Goal: Use online tool/utility: Utilize a website feature to perform a specific function

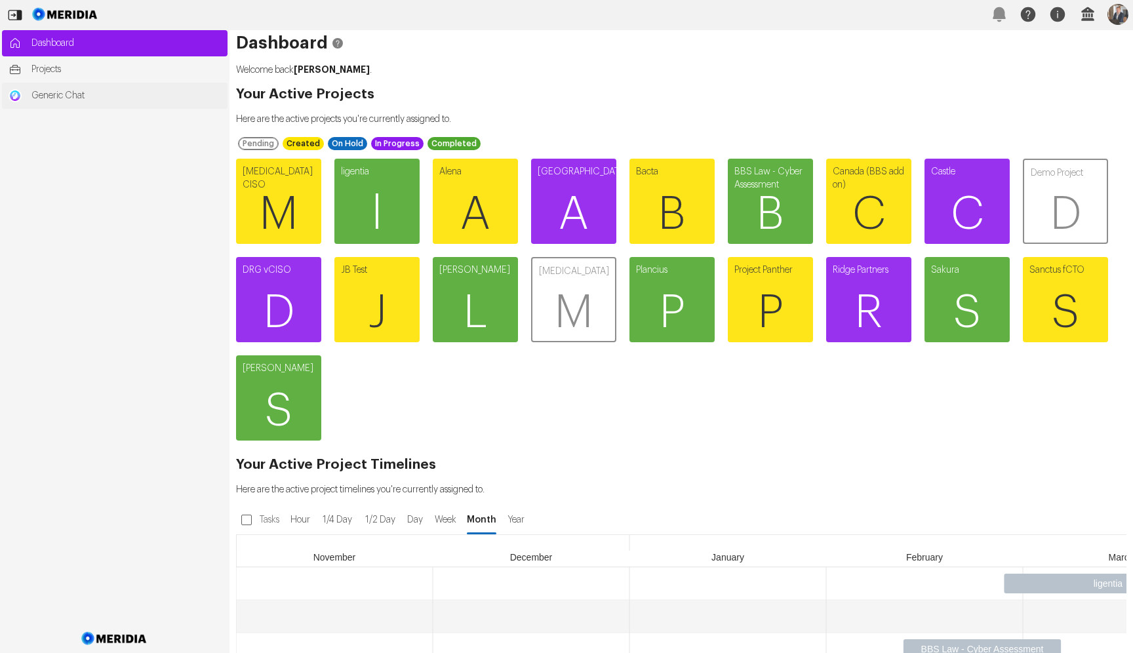
click at [103, 101] on span "Generic Chat" at bounding box center [125, 95] width 189 height 13
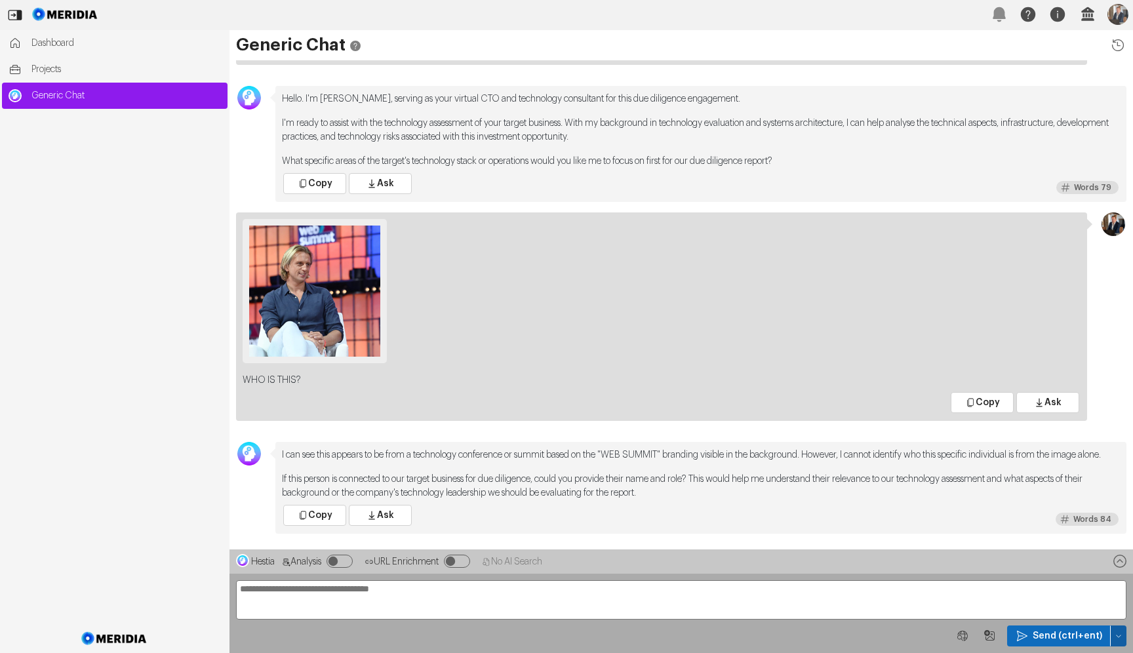
click at [1118, 635] on icon "button" at bounding box center [1118, 636] width 8 height 8
click at [1050, 545] on span "Clear Chat Sesssion" at bounding box center [1064, 544] width 100 height 13
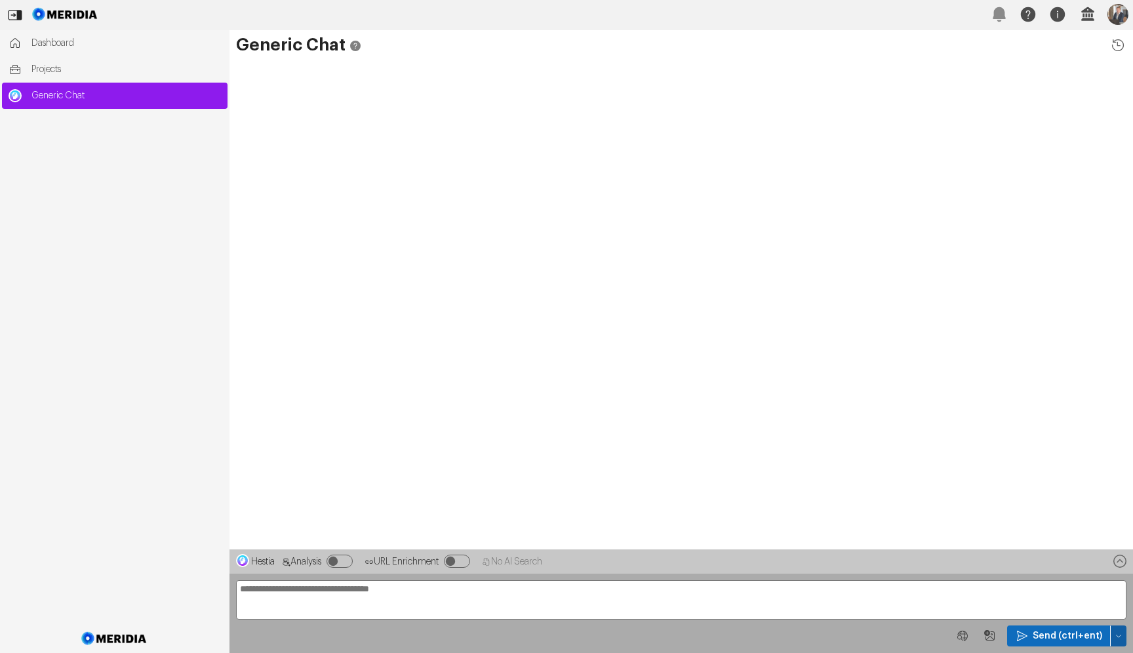
click at [1118, 628] on button "button" at bounding box center [1118, 635] width 16 height 21
click at [1043, 607] on span "Temp Prompt Document + 0" at bounding box center [1064, 611] width 100 height 13
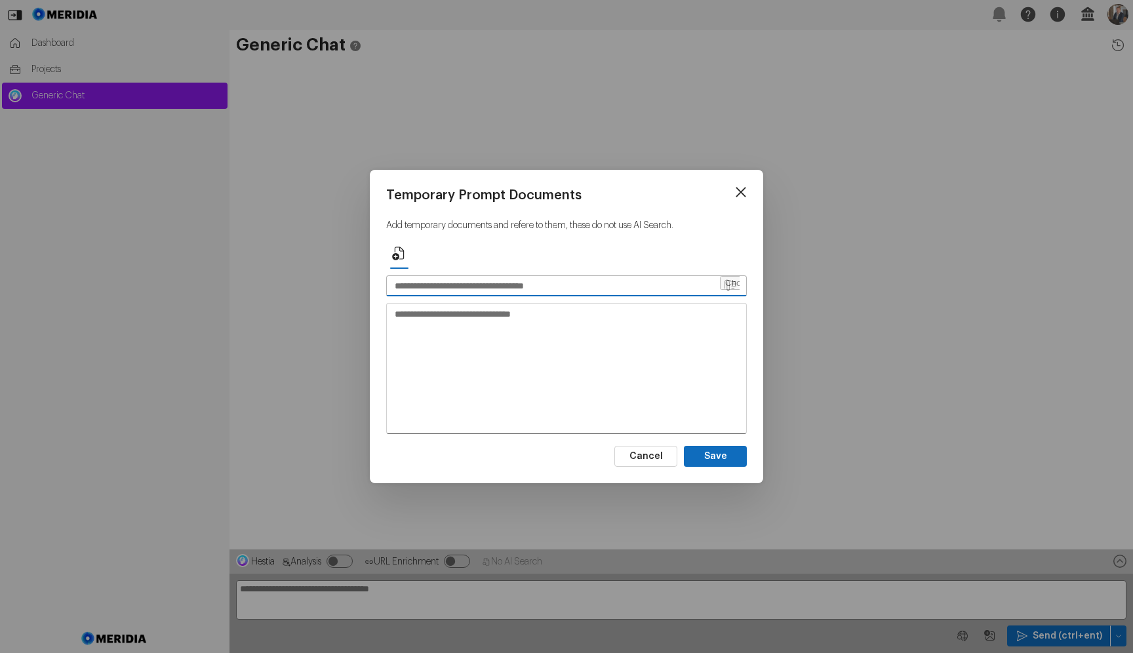
click at [418, 279] on input "text" at bounding box center [553, 286] width 332 height 20
type input "*******"
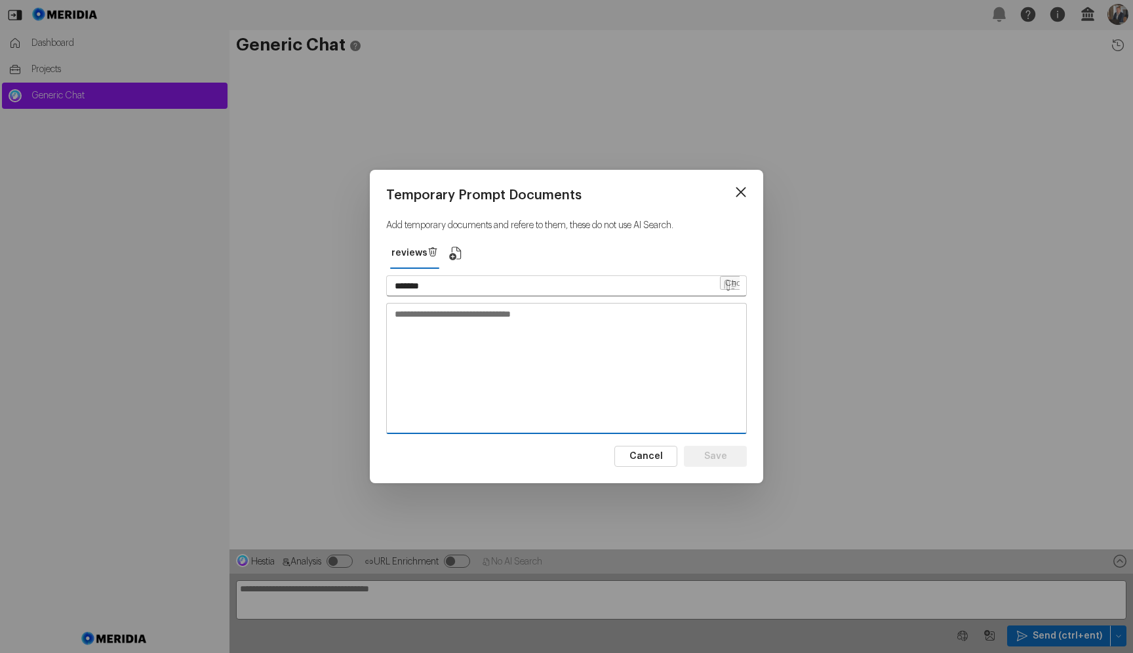
click at [405, 326] on textarea at bounding box center [566, 368] width 359 height 128
paste textarea "**********"
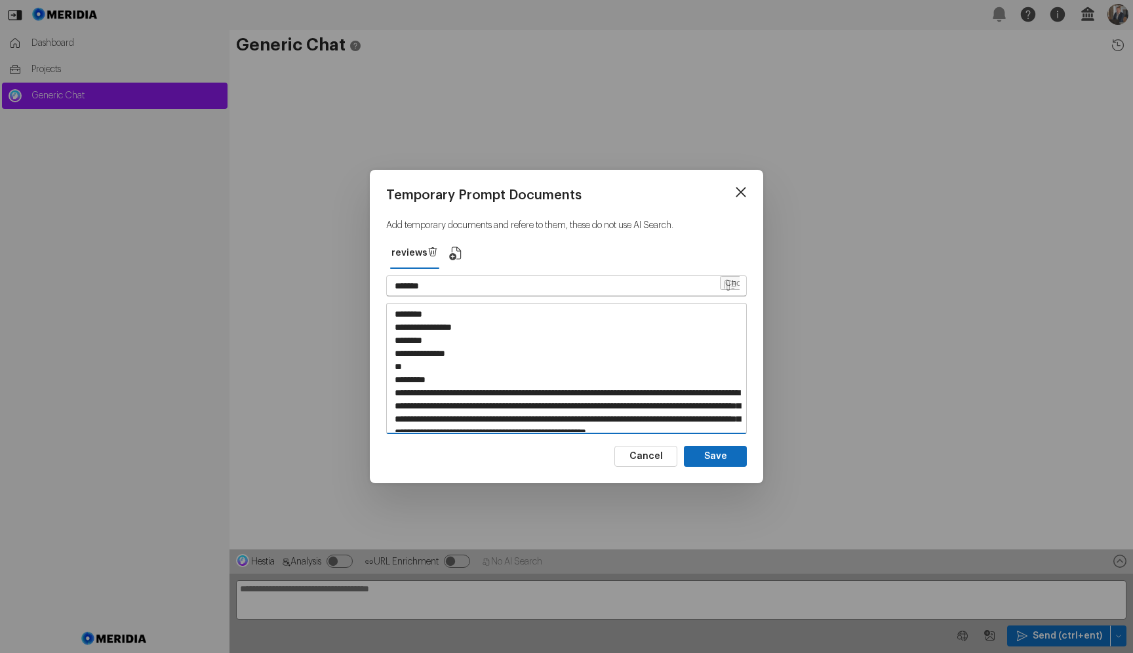
scroll to position [14046, 0]
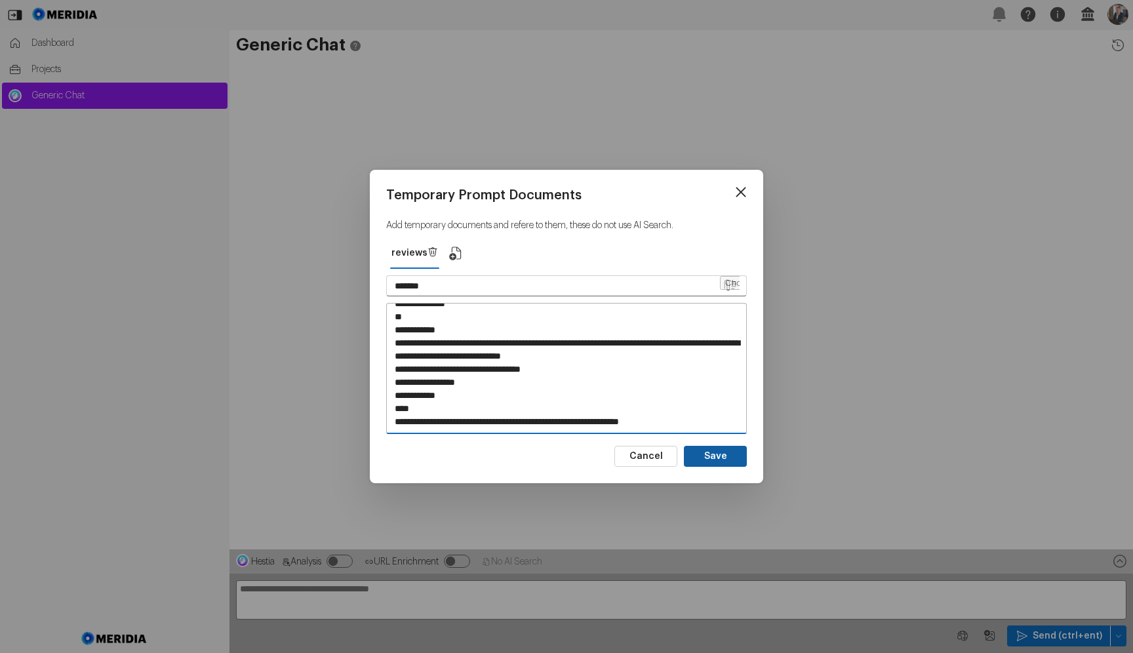
type textarea "**********"
click at [711, 447] on button "Save" at bounding box center [715, 456] width 63 height 21
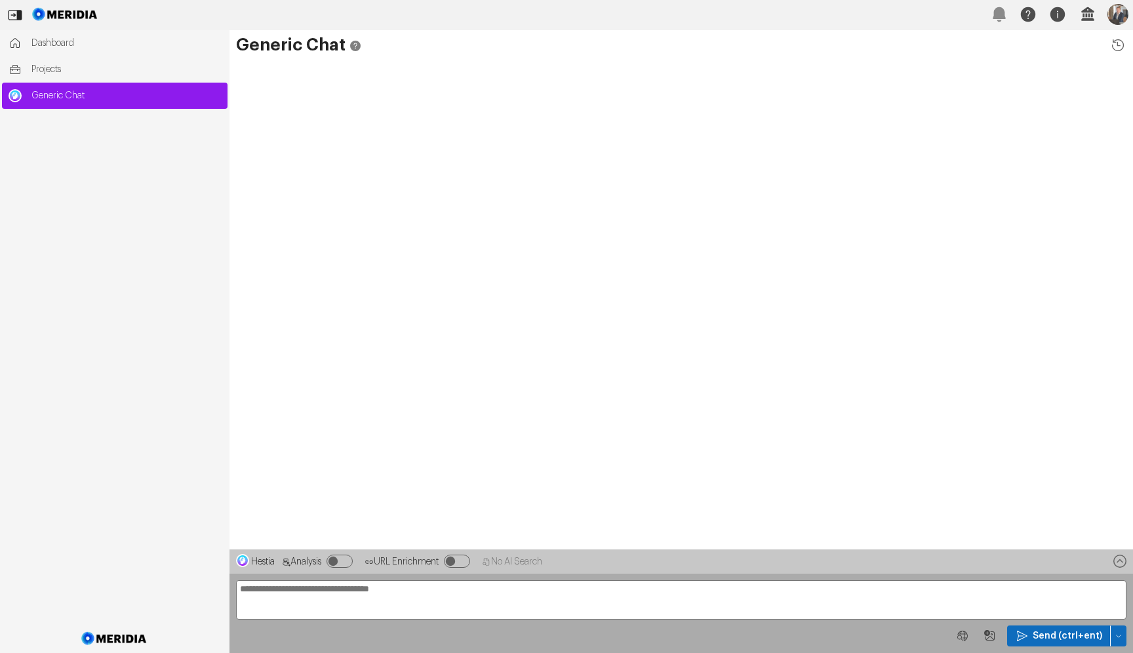
click at [410, 608] on textarea at bounding box center [681, 599] width 890 height 39
type textarea "**********"
click at [1128, 563] on div "Hestia Analysis URL Enrichment No AI Search" at bounding box center [680, 561] width 903 height 24
click at [1121, 562] on icon at bounding box center [1119, 561] width 18 height 18
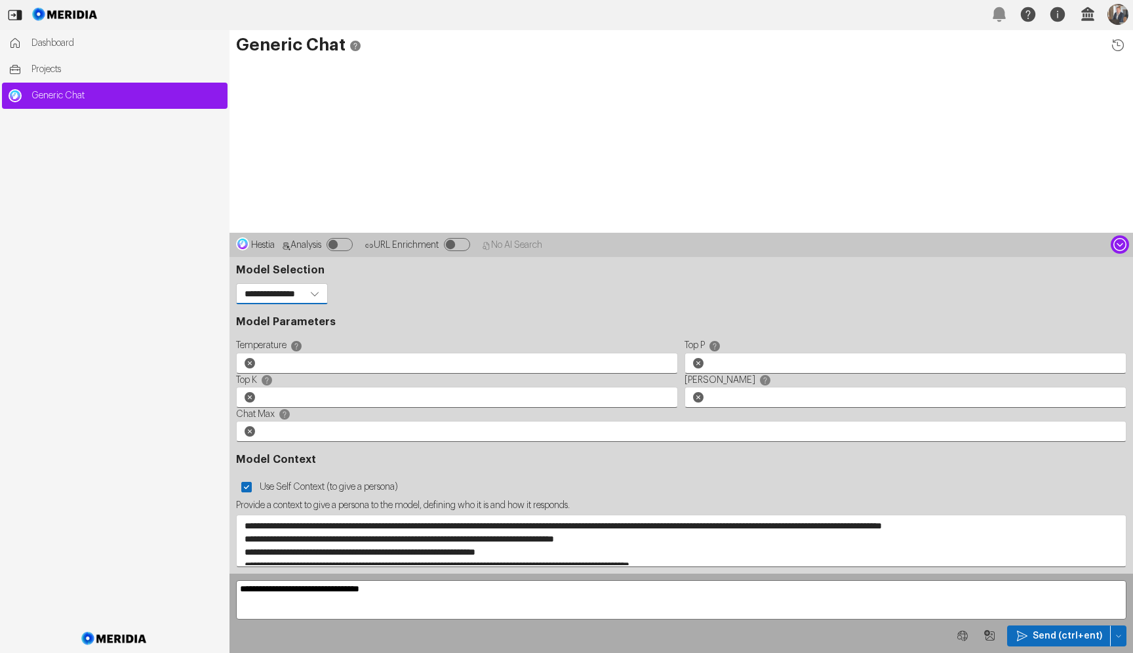
click at [327, 300] on select "**********" at bounding box center [282, 293] width 92 height 21
select select "**********"
click at [236, 283] on select "**********" at bounding box center [282, 293] width 92 height 21
click at [1084, 631] on span "Send (ctrl+ent)" at bounding box center [1066, 635] width 69 height 13
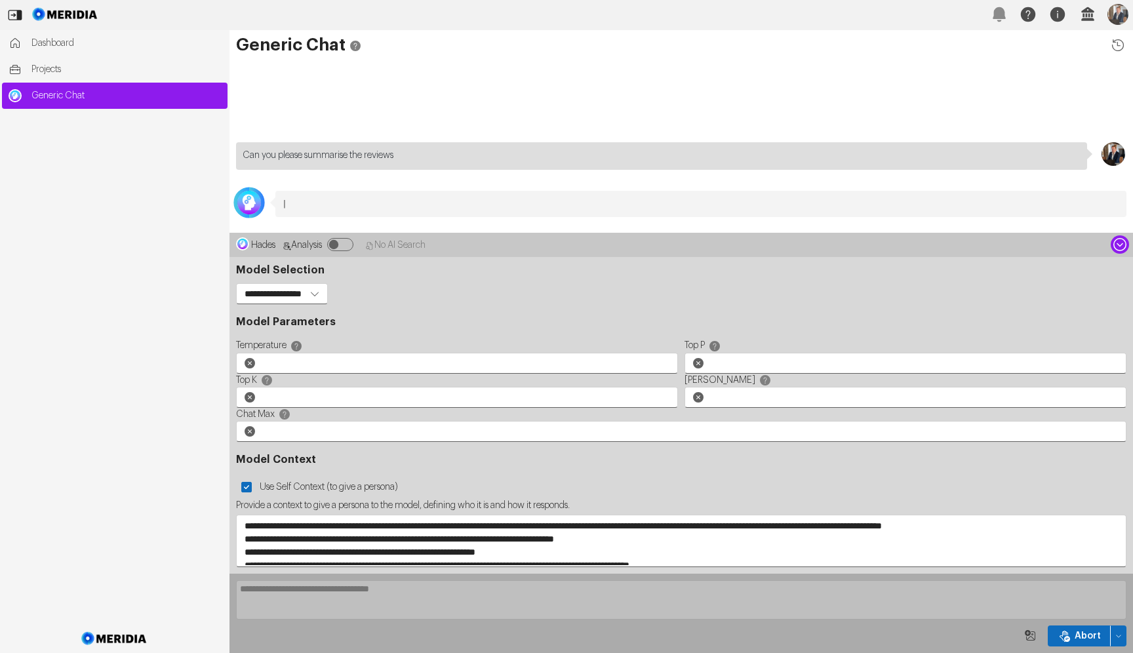
click at [1123, 252] on div "Hades Analysis No AI Search" at bounding box center [680, 245] width 903 height 24
click at [1117, 243] on icon at bounding box center [1119, 244] width 13 height 13
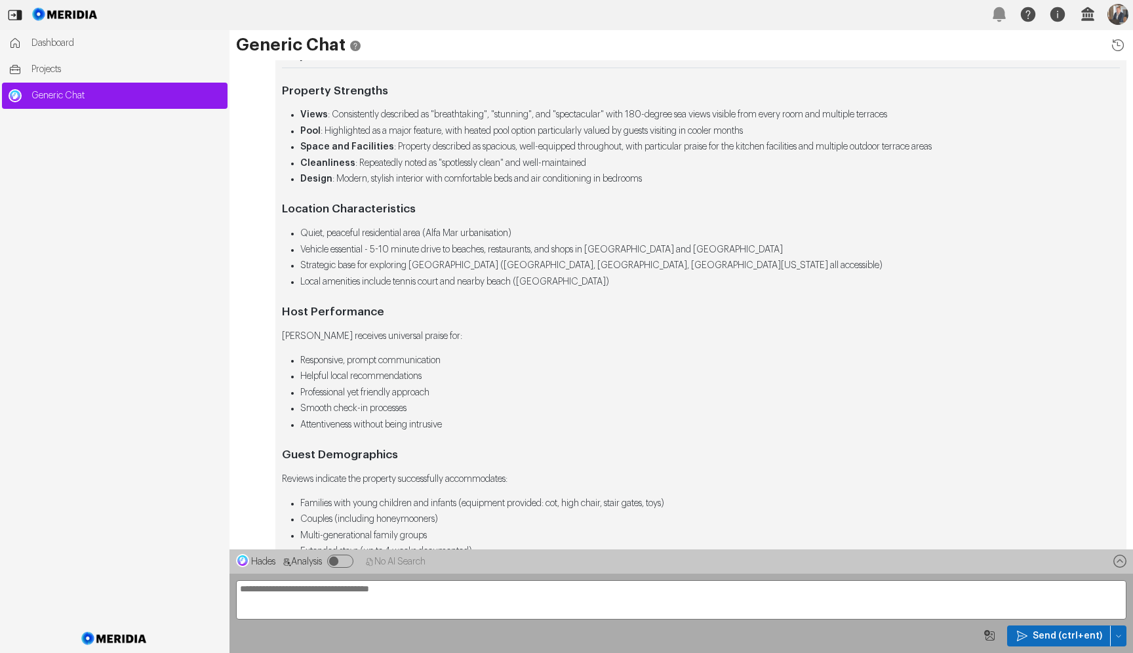
scroll to position [-198, 0]
drag, startPoint x: 399, startPoint y: 140, endPoint x: 690, endPoint y: 140, distance: 291.1
click at [690, 140] on li "Space and Facilities : Property described as spacious, well-equipped throughout…" at bounding box center [709, 146] width 819 height 14
drag, startPoint x: 362, startPoint y: 164, endPoint x: 559, endPoint y: 164, distance: 196.7
click at [559, 164] on li "Cleanliness : Repeatedly noted as "spotlessly clean" and well-maintained" at bounding box center [709, 162] width 819 height 14
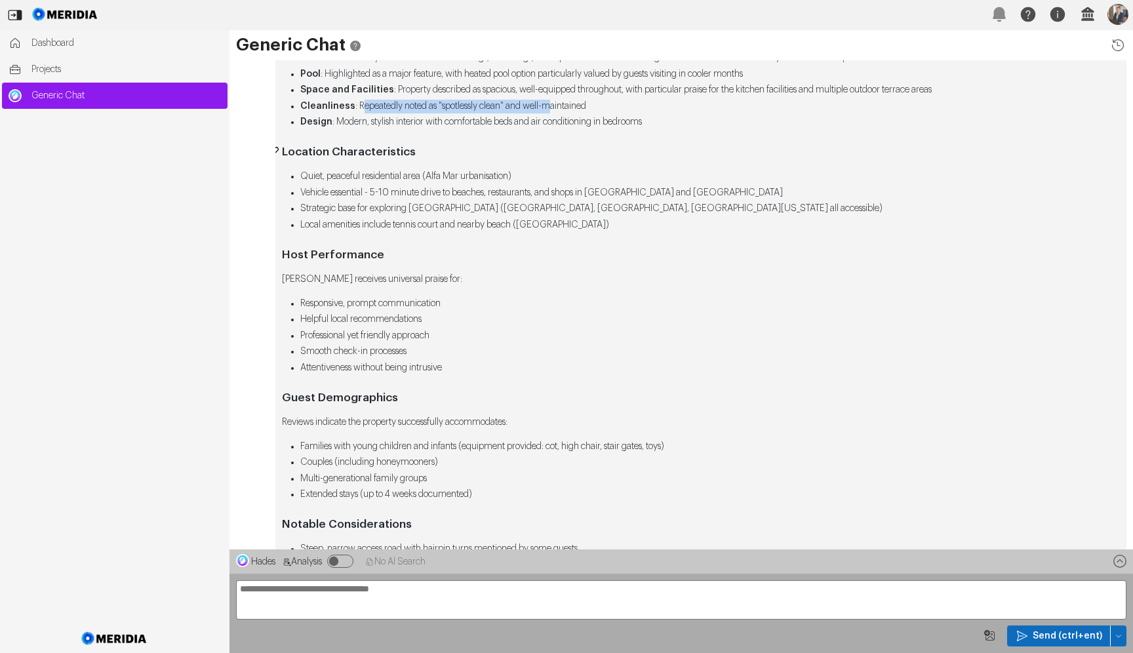
scroll to position [-127, 0]
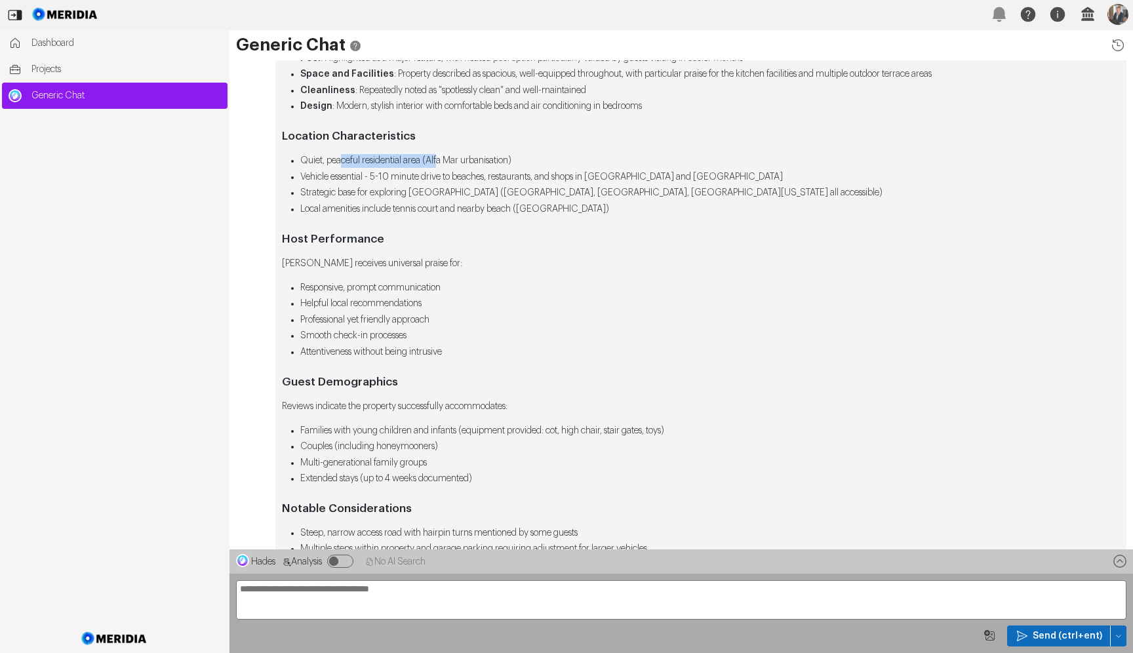
drag, startPoint x: 344, startPoint y: 160, endPoint x: 458, endPoint y: 160, distance: 113.4
click at [458, 160] on li "Quiet, peaceful residential area (Alfa Mar urbanisation)" at bounding box center [709, 161] width 819 height 14
drag, startPoint x: 311, startPoint y: 181, endPoint x: 467, endPoint y: 180, distance: 156.0
click at [467, 180] on li "Vehicle essential - 5-10 minute drive to beaches, restaurants, and shops in [GE…" at bounding box center [709, 177] width 819 height 14
click at [429, 175] on li "Vehicle essential - 5-10 minute drive to beaches, restaurants, and shops in [GE…" at bounding box center [709, 177] width 819 height 14
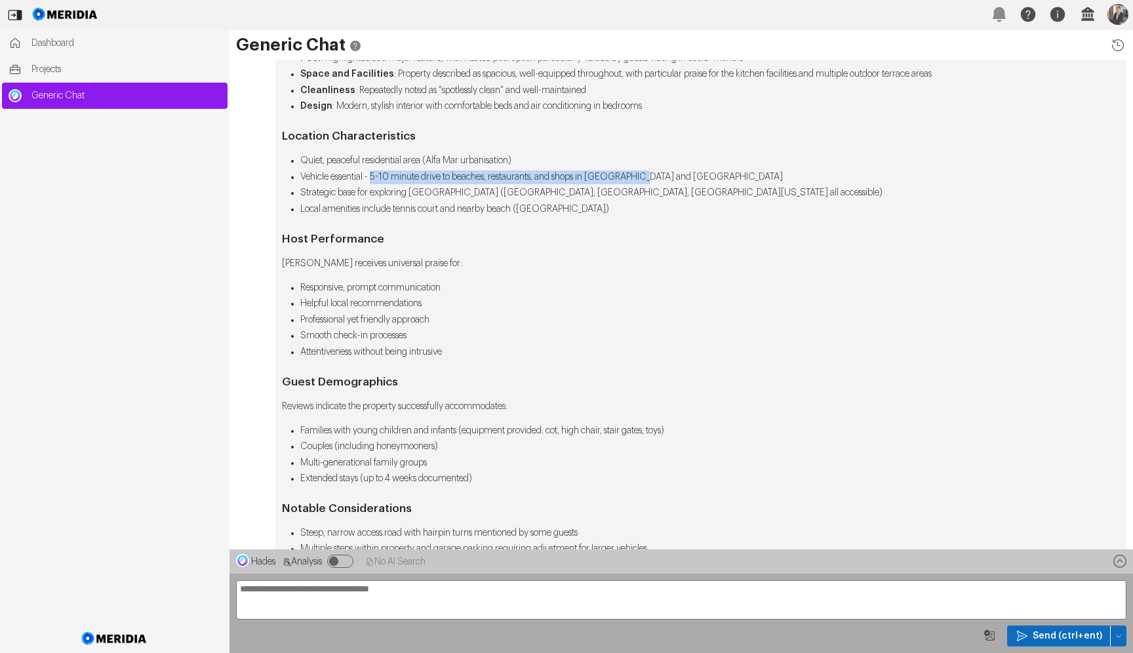
drag, startPoint x: 376, startPoint y: 176, endPoint x: 663, endPoint y: 175, distance: 287.1
click at [663, 175] on li "Vehicle essential - 5-10 minute drive to beaches, restaurants, and shops in [GE…" at bounding box center [709, 177] width 819 height 14
click at [583, 157] on li "Quiet, peaceful residential area (Alfa Mar urbanisation)" at bounding box center [709, 161] width 819 height 14
drag, startPoint x: 331, startPoint y: 195, endPoint x: 501, endPoint y: 195, distance: 170.4
click at [501, 195] on li "Strategic base for exploring [GEOGRAPHIC_DATA] ([GEOGRAPHIC_DATA], [GEOGRAPHIC_…" at bounding box center [709, 193] width 819 height 14
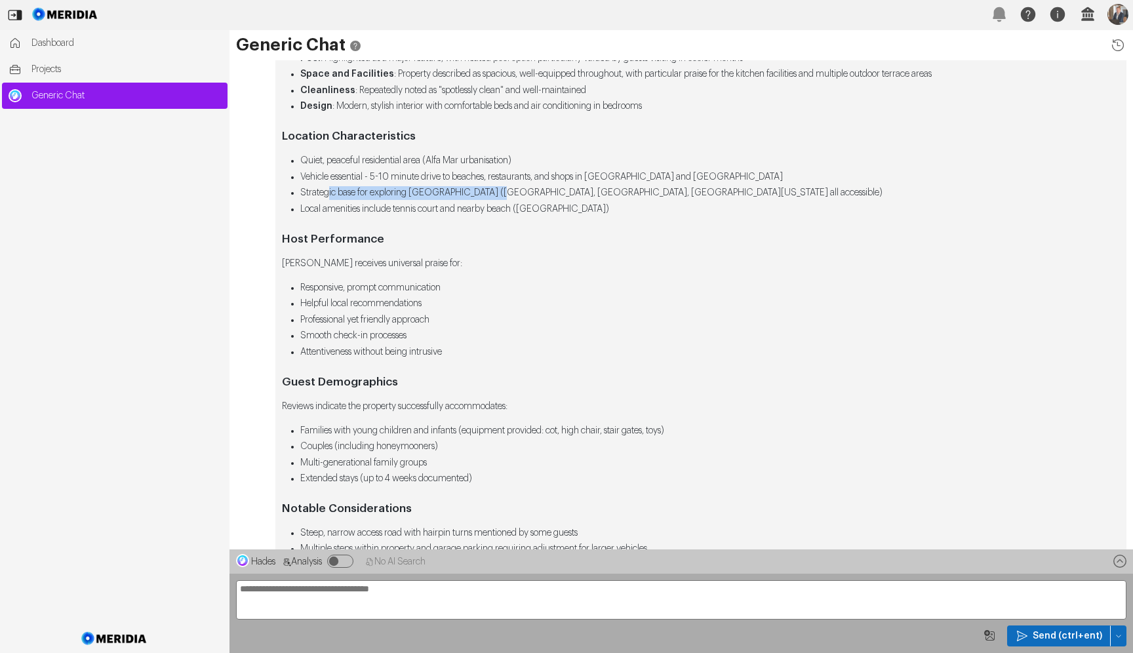
click at [501, 195] on li "Strategic base for exploring [GEOGRAPHIC_DATA] ([GEOGRAPHIC_DATA], [GEOGRAPHIC_…" at bounding box center [709, 193] width 819 height 14
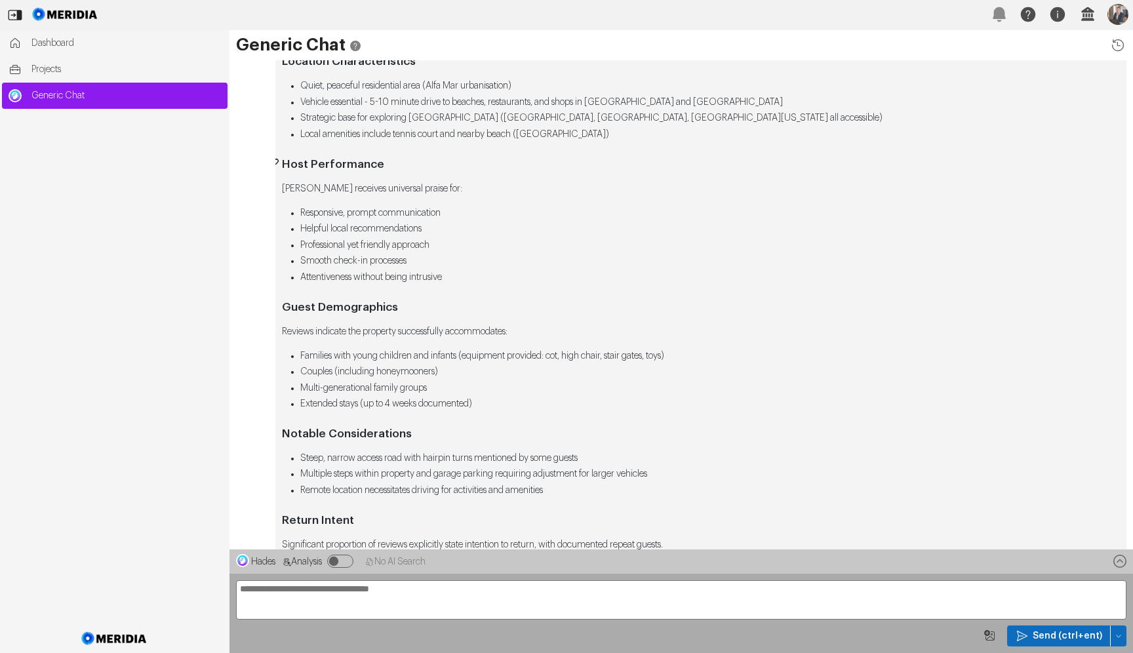
scroll to position [0, 0]
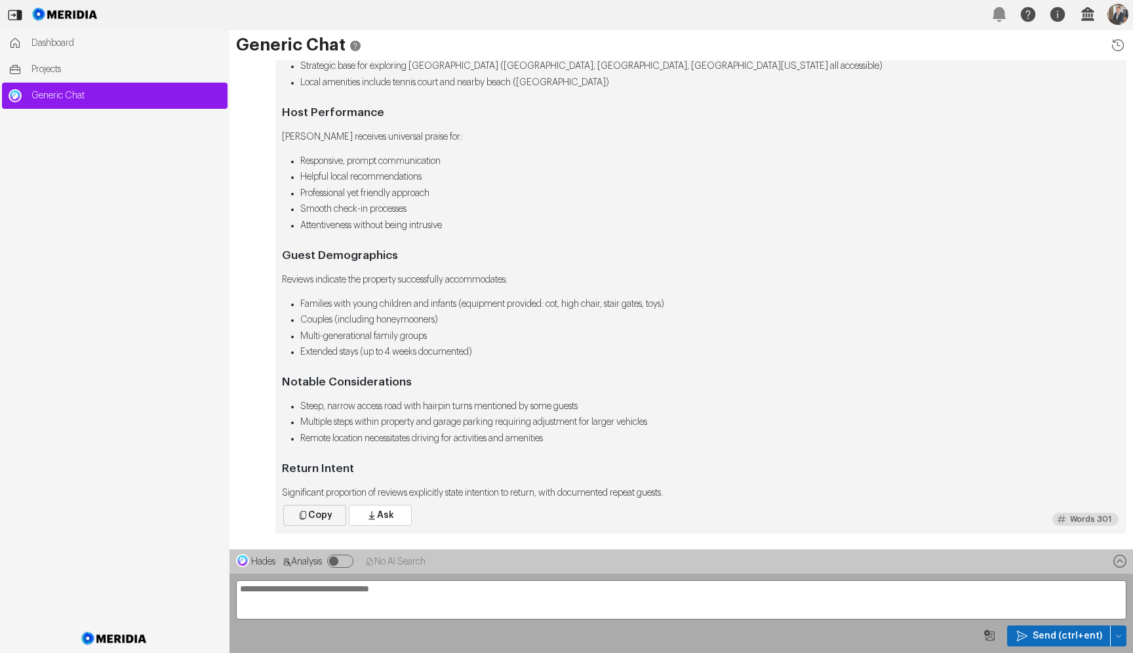
click at [324, 515] on span "Copy" at bounding box center [320, 515] width 24 height 13
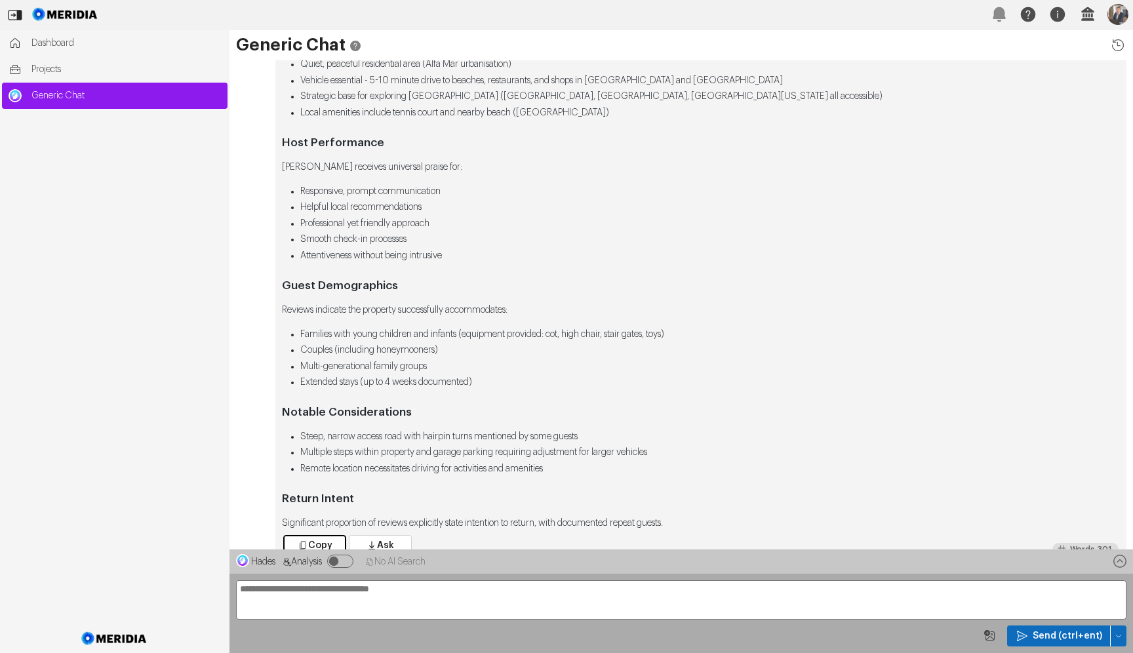
scroll to position [-27, 0]
click at [403, 585] on textarea "**********" at bounding box center [681, 599] width 890 height 39
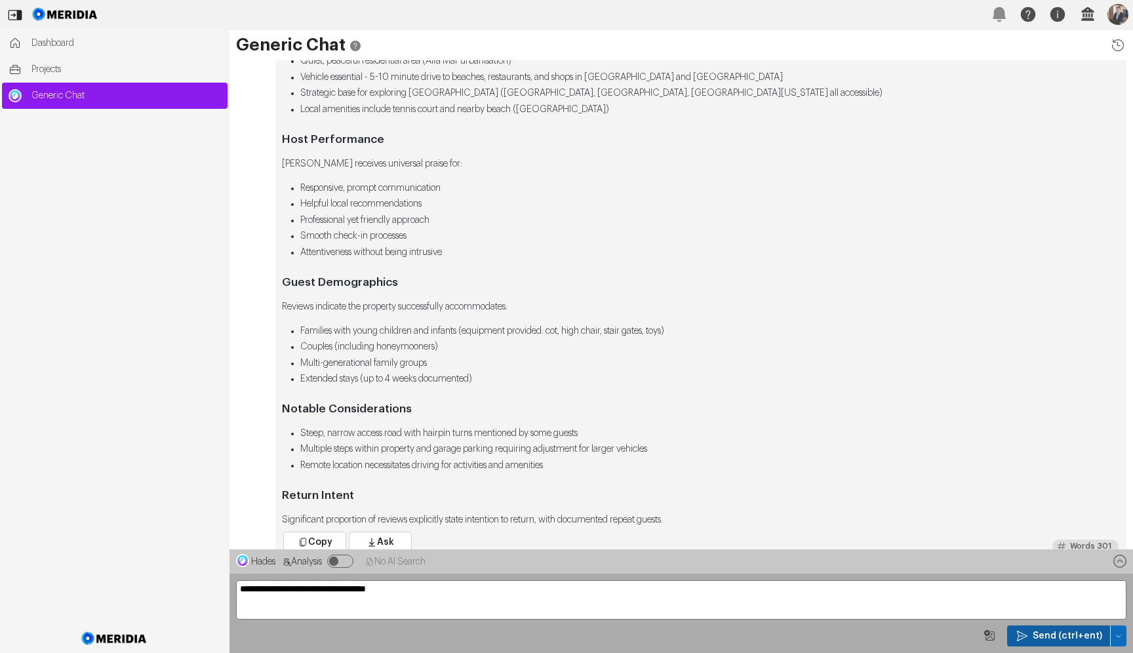
type textarea "**********"
click at [1045, 633] on span "Send (ctrl+ent)" at bounding box center [1066, 635] width 69 height 13
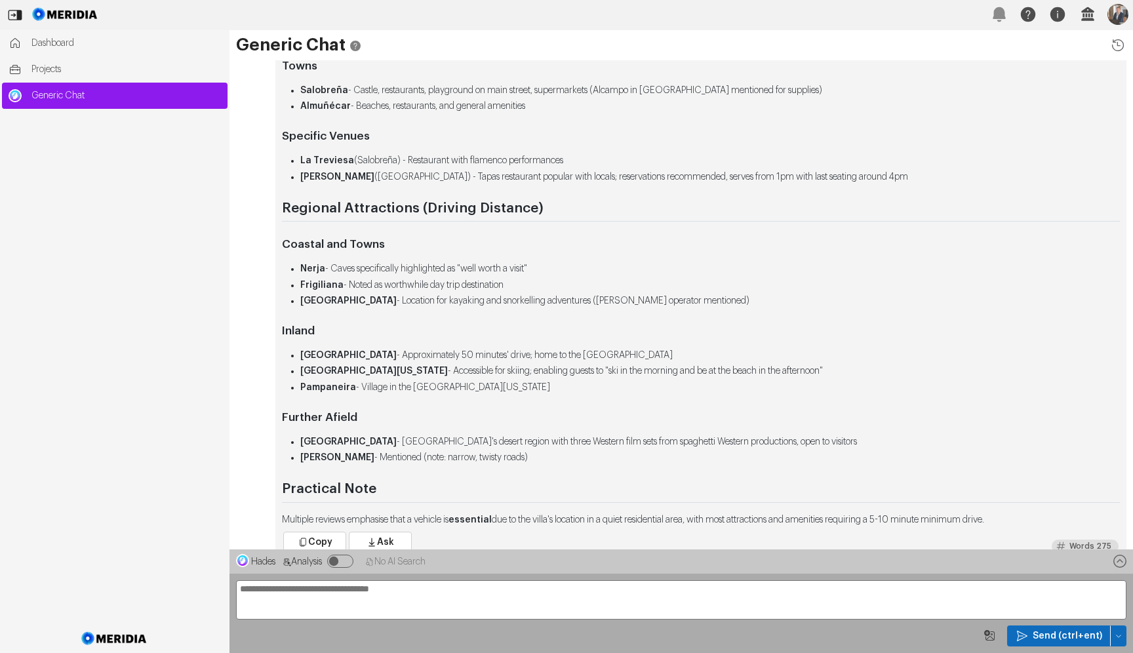
scroll to position [0, 0]
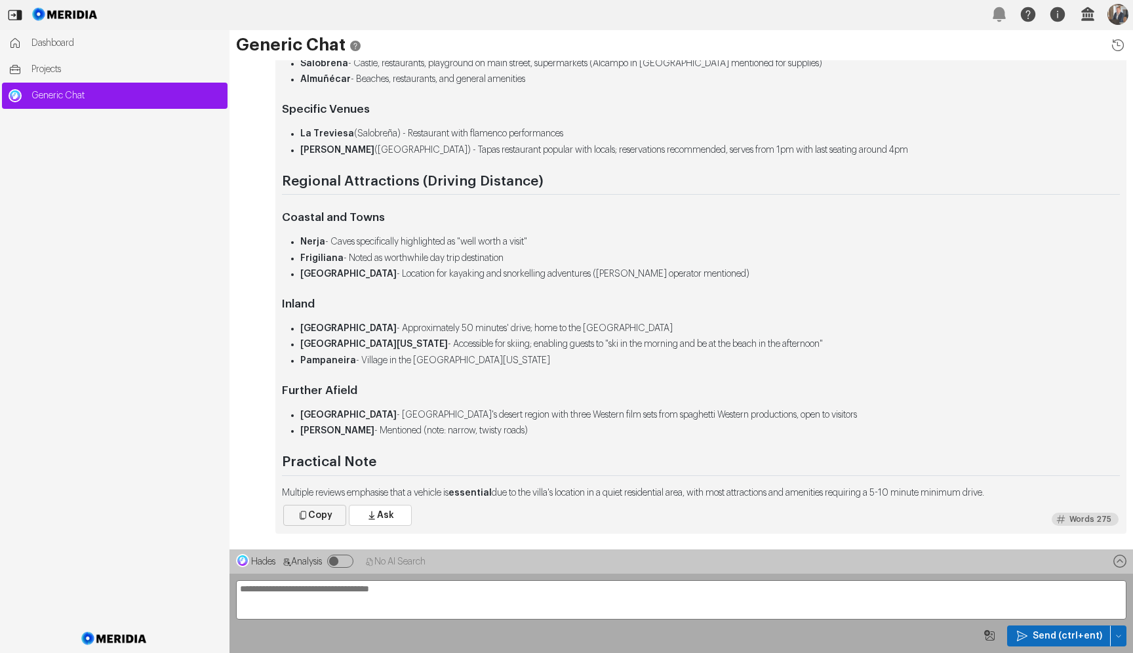
click at [302, 517] on icon "button" at bounding box center [303, 515] width 10 height 10
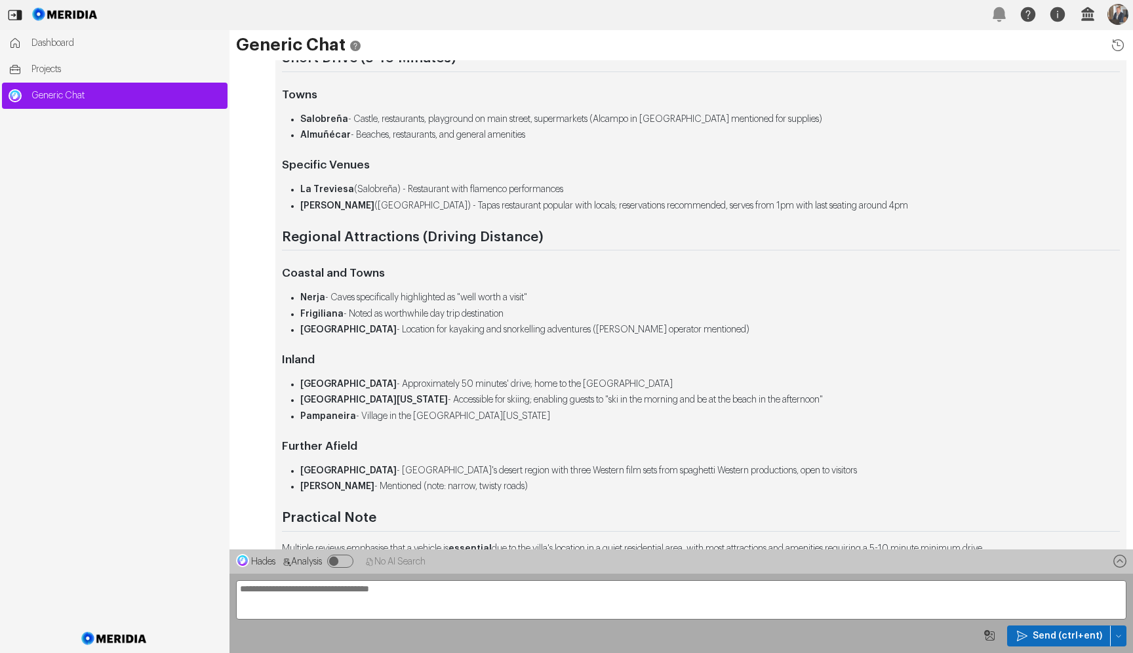
scroll to position [-45, 0]
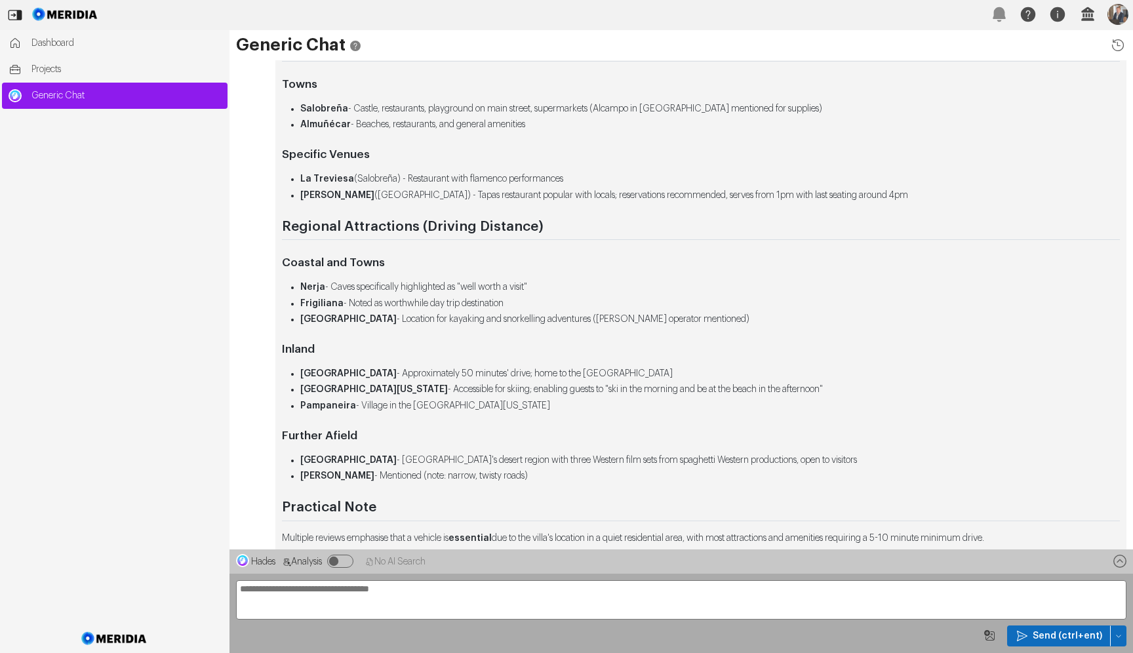
click at [332, 579] on div "**********" at bounding box center [680, 613] width 903 height 79
click at [306, 597] on textarea "**********" at bounding box center [681, 599] width 890 height 39
type textarea "**********"
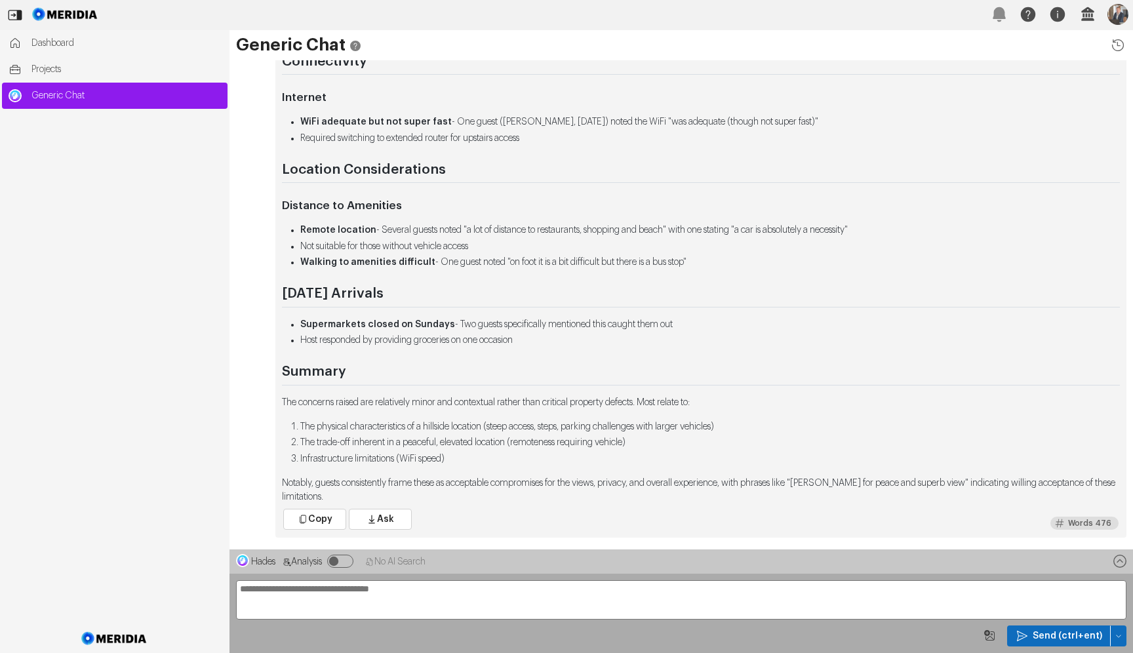
scroll to position [0, 0]
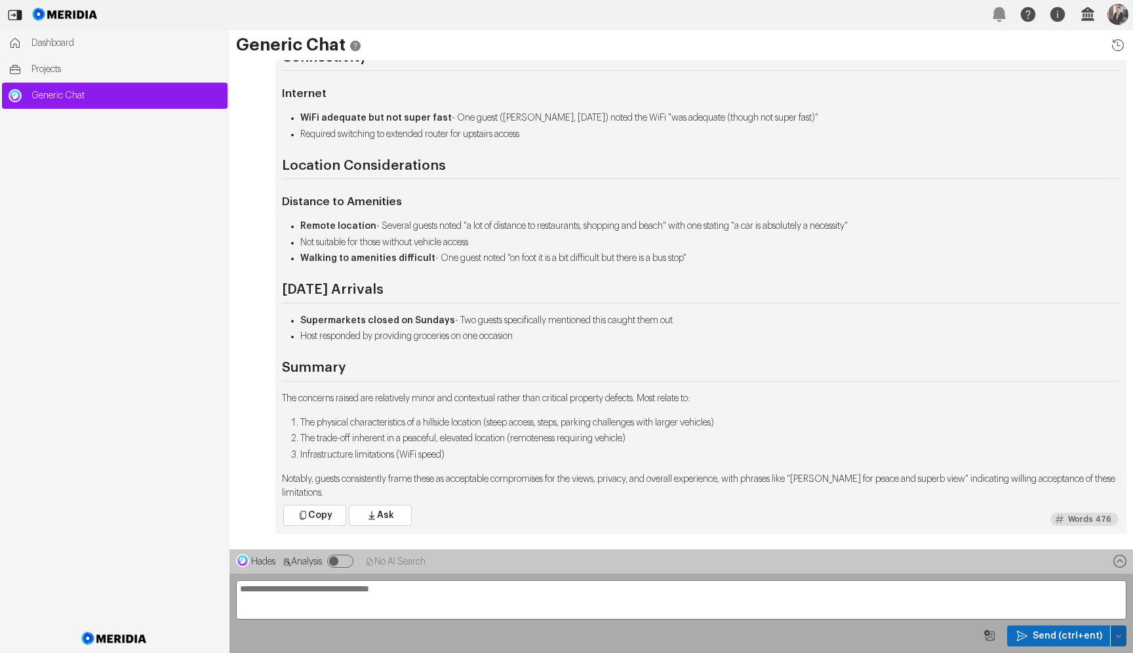
click at [1120, 632] on icon "button" at bounding box center [1118, 636] width 8 height 8
click at [1051, 550] on span "Clear Chat Sesssion" at bounding box center [1059, 544] width 110 height 13
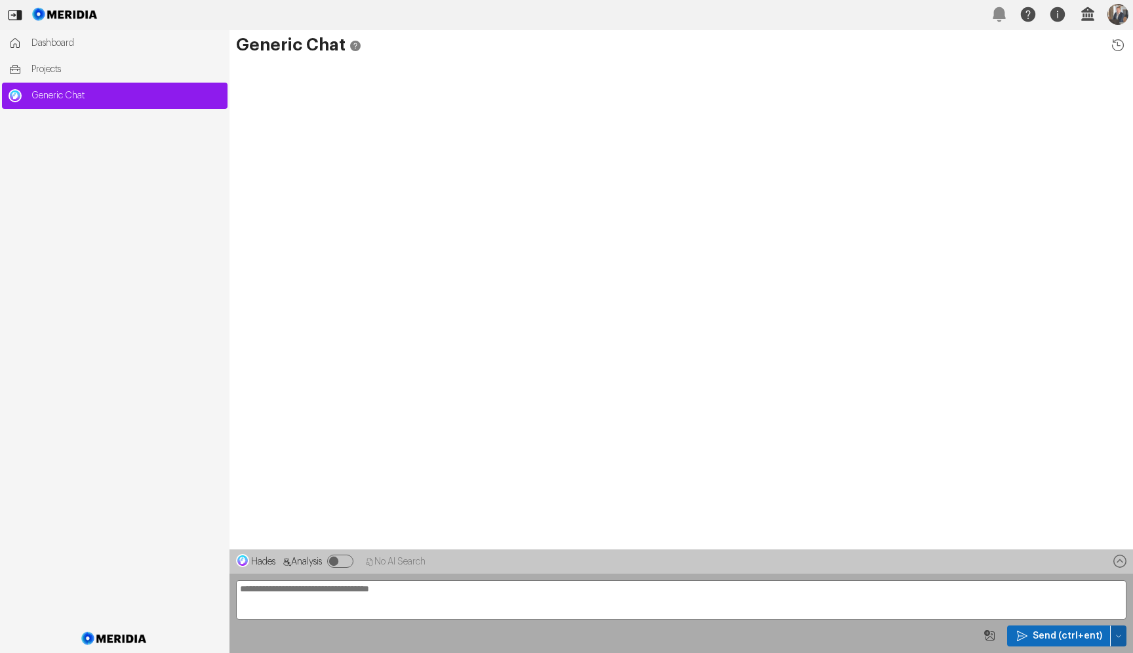
click at [1120, 637] on icon "button" at bounding box center [1118, 636] width 8 height 8
click at [1069, 613] on span "Temp Prompt Document + 0" at bounding box center [1064, 611] width 100 height 13
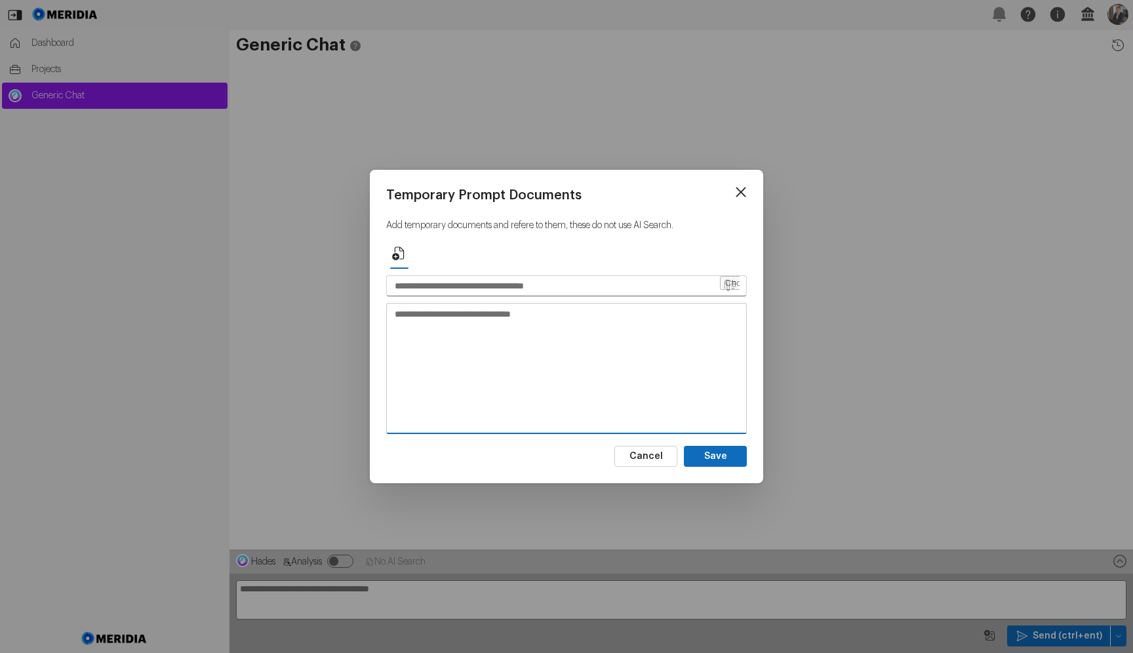
click at [563, 344] on textarea at bounding box center [566, 368] width 359 height 128
paste textarea "**********"
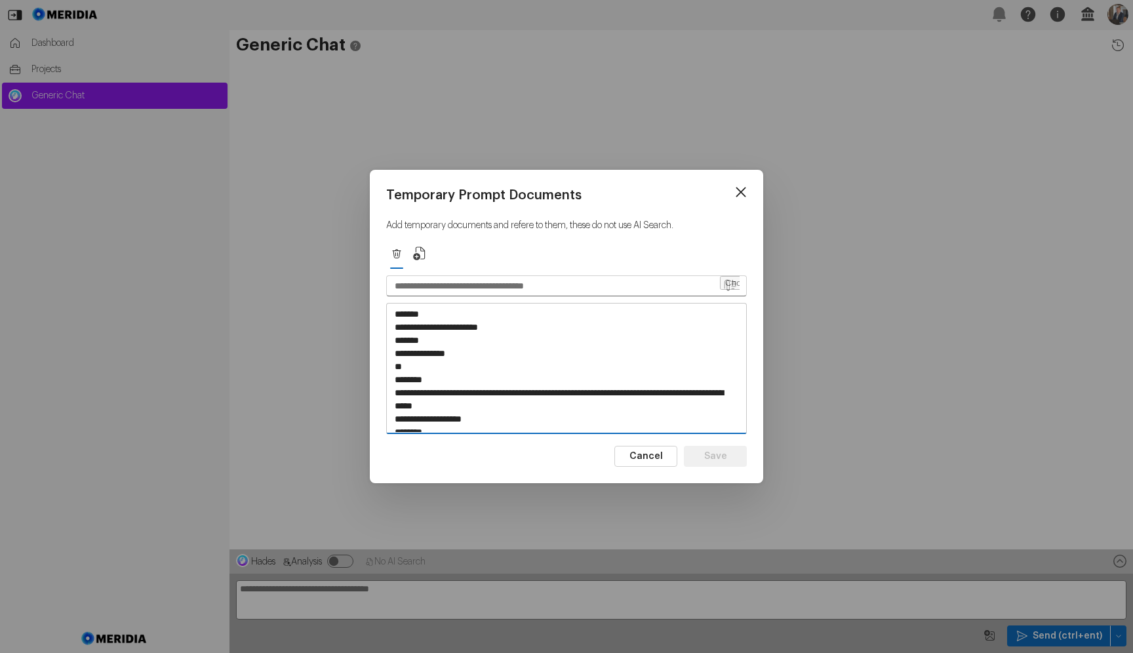
scroll to position [1512, 0]
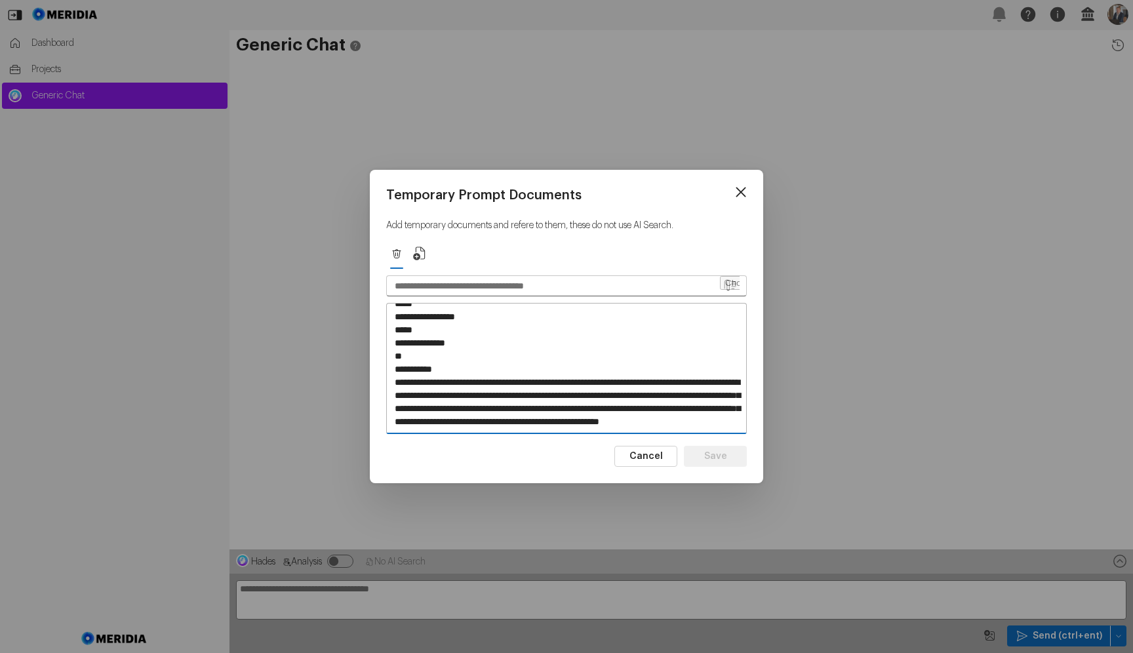
type textarea "**********"
click at [477, 289] on input "text" at bounding box center [553, 286] width 332 height 20
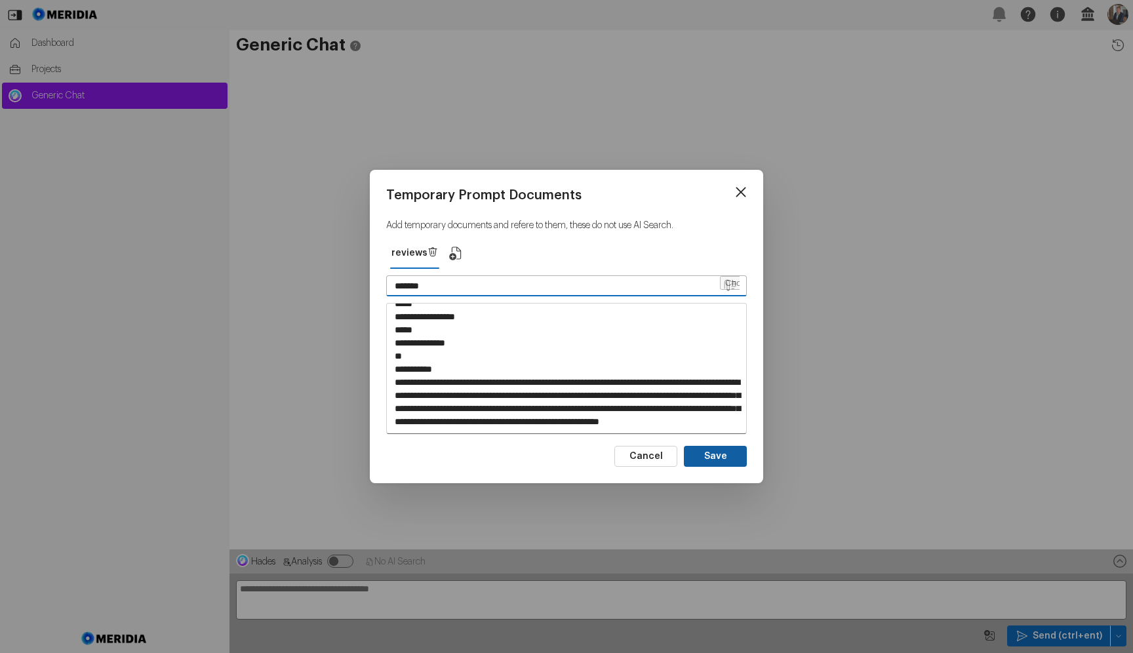
type input "*******"
click at [724, 454] on button "Save" at bounding box center [715, 456] width 63 height 21
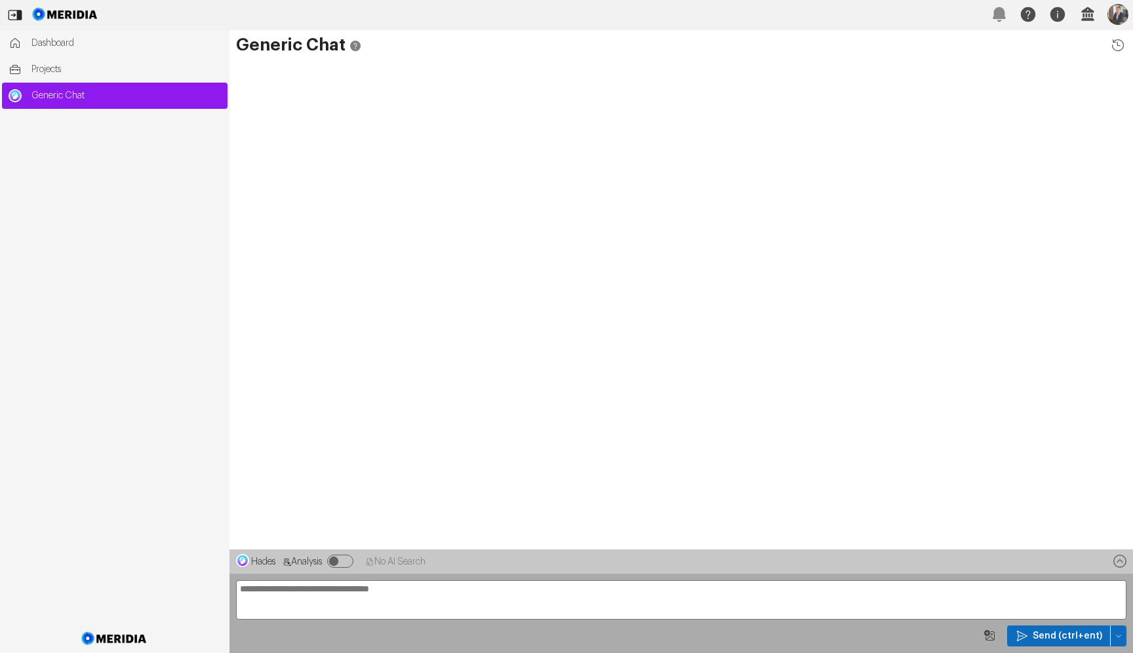
click at [437, 599] on textarea at bounding box center [681, 599] width 890 height 39
type textarea "**********"
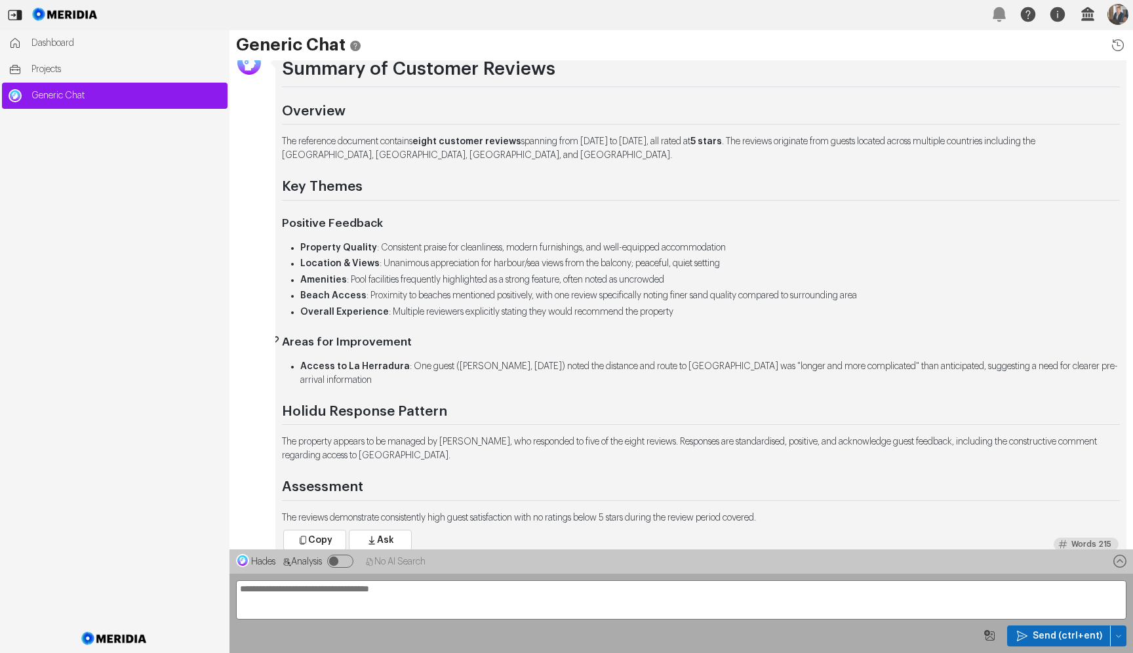
scroll to position [-26, 0]
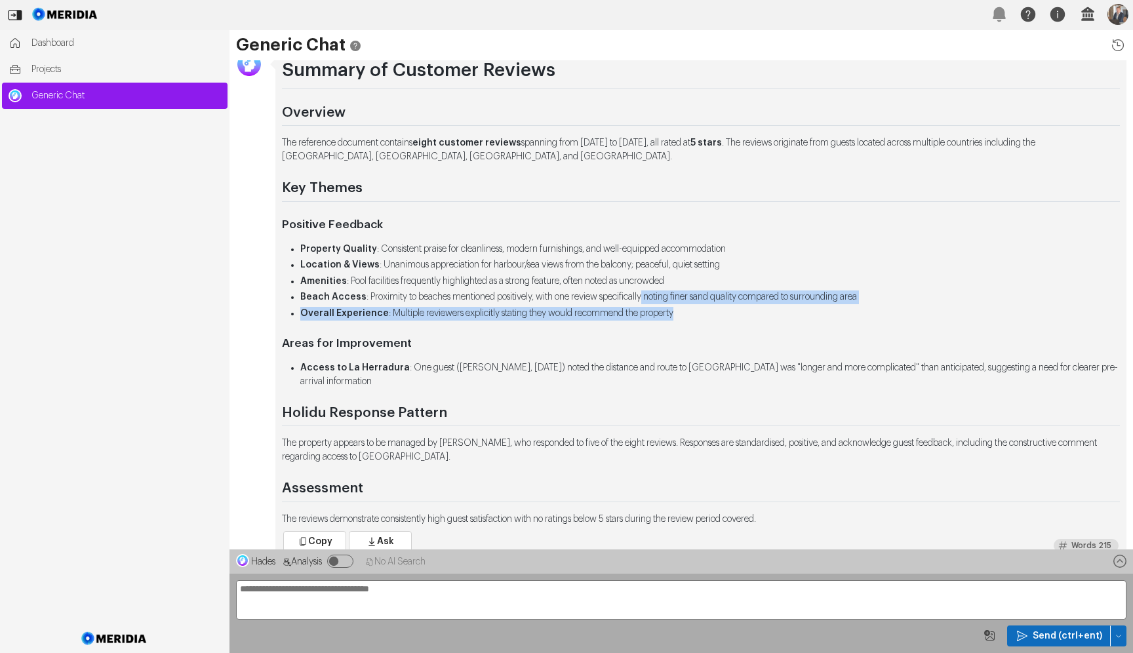
drag, startPoint x: 656, startPoint y: 296, endPoint x: 926, endPoint y: 307, distance: 271.0
click at [926, 307] on ul "Property Quality : Consistent praise for cleanliness, modern furnishings, and w…" at bounding box center [701, 282] width 838 height 78
click at [926, 307] on li "Overall Experience : Multiple reviewers explicitly stating they would recommend…" at bounding box center [709, 314] width 819 height 14
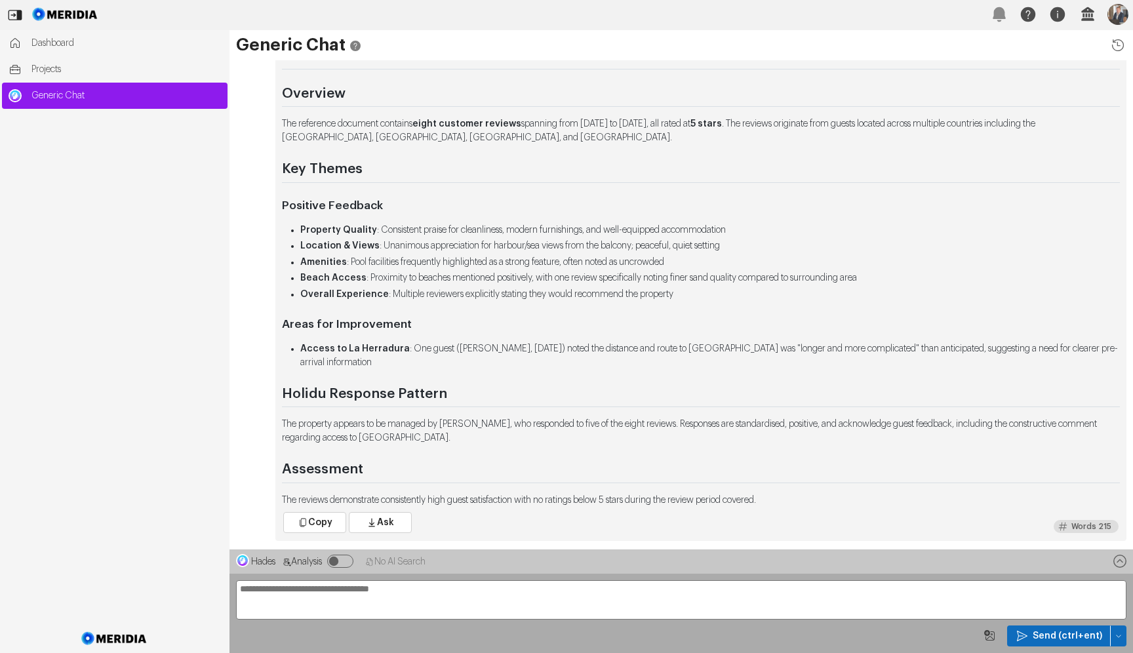
scroll to position [0, 0]
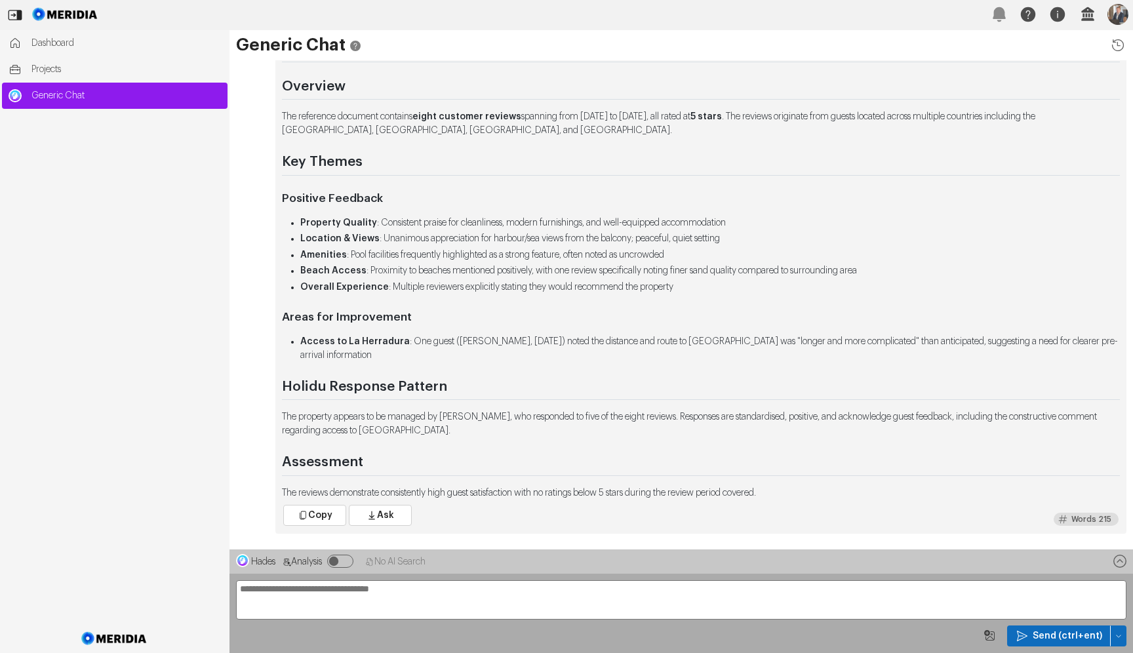
click at [378, 613] on textarea "**********" at bounding box center [681, 599] width 890 height 39
type textarea "**********"
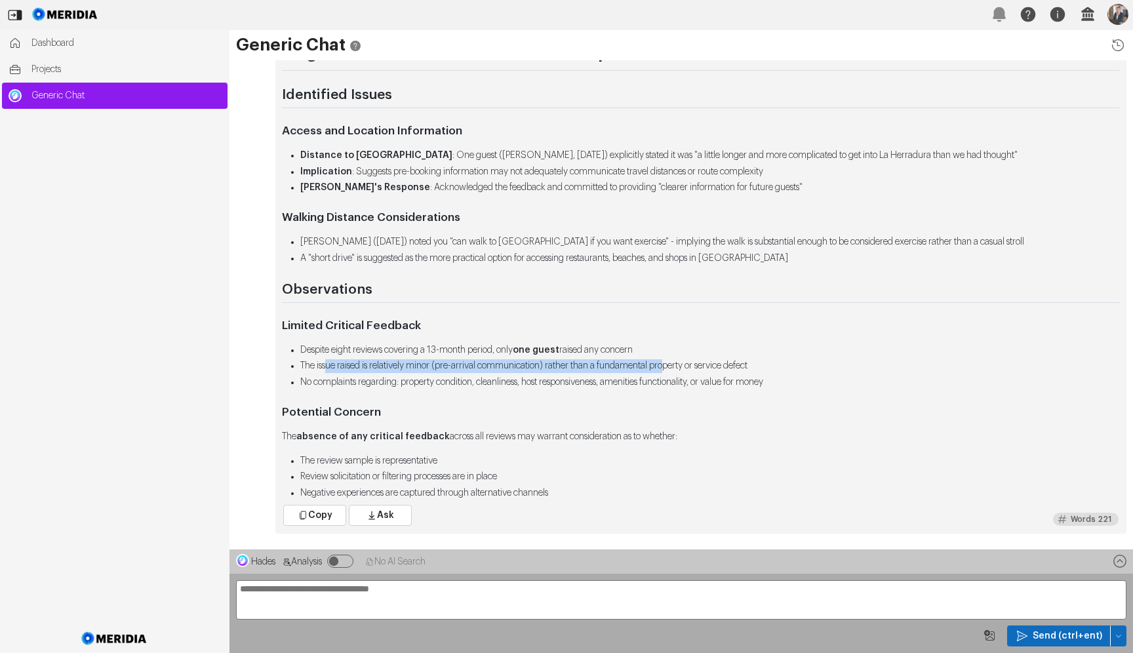
drag, startPoint x: 330, startPoint y: 367, endPoint x: 685, endPoint y: 370, distance: 355.3
click at [685, 370] on li "The issue raised is relatively minor (pre-arrival communication) rather than a …" at bounding box center [709, 366] width 819 height 14
click at [1116, 626] on button "button" at bounding box center [1118, 635] width 16 height 21
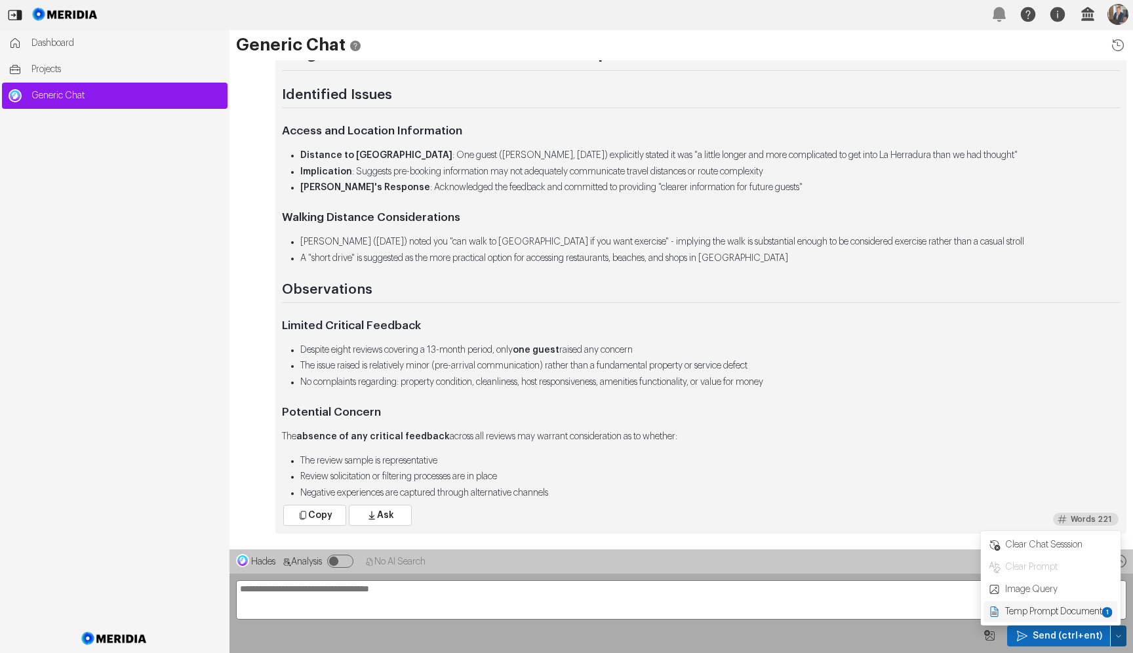
click at [1079, 615] on span "Temp Prompt Document + 1" at bounding box center [1059, 611] width 110 height 13
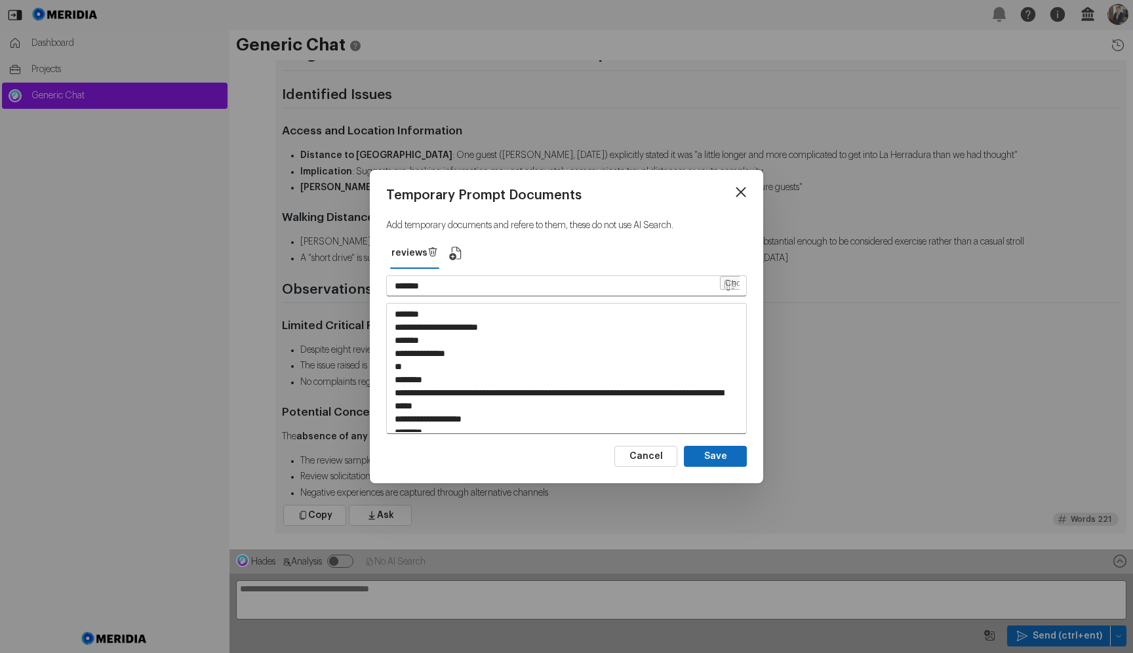
click at [736, 195] on icon at bounding box center [741, 192] width 20 height 20
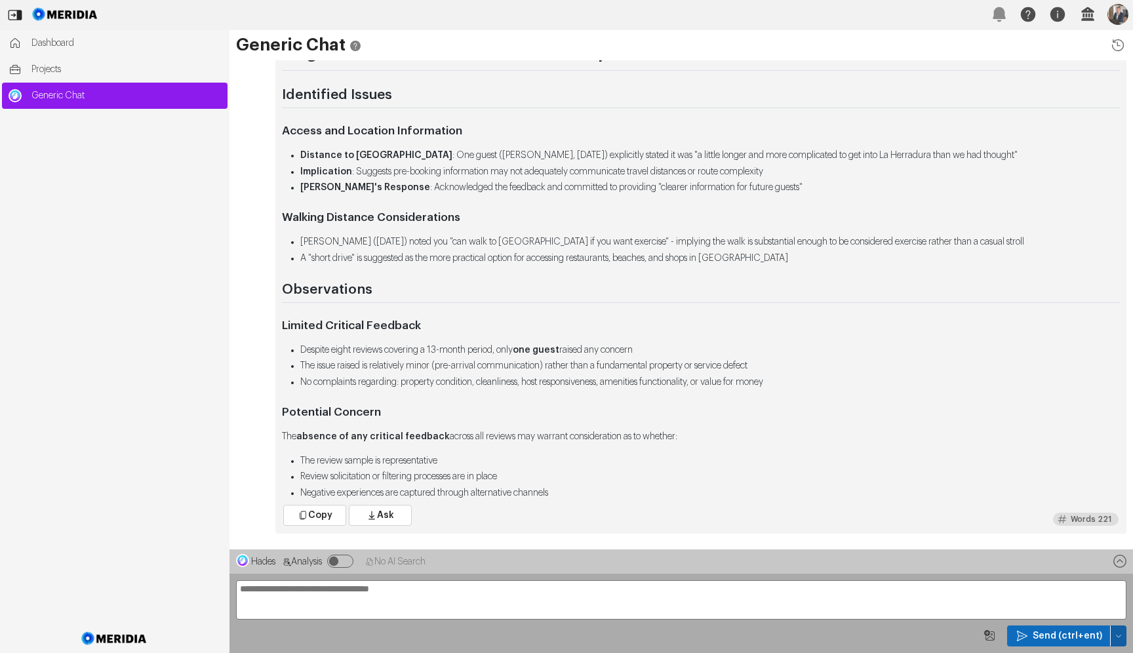
click at [1120, 635] on icon "button" at bounding box center [1118, 636] width 8 height 8
click at [1024, 537] on div "Clear Chat Sesssion" at bounding box center [1051, 544] width 134 height 21
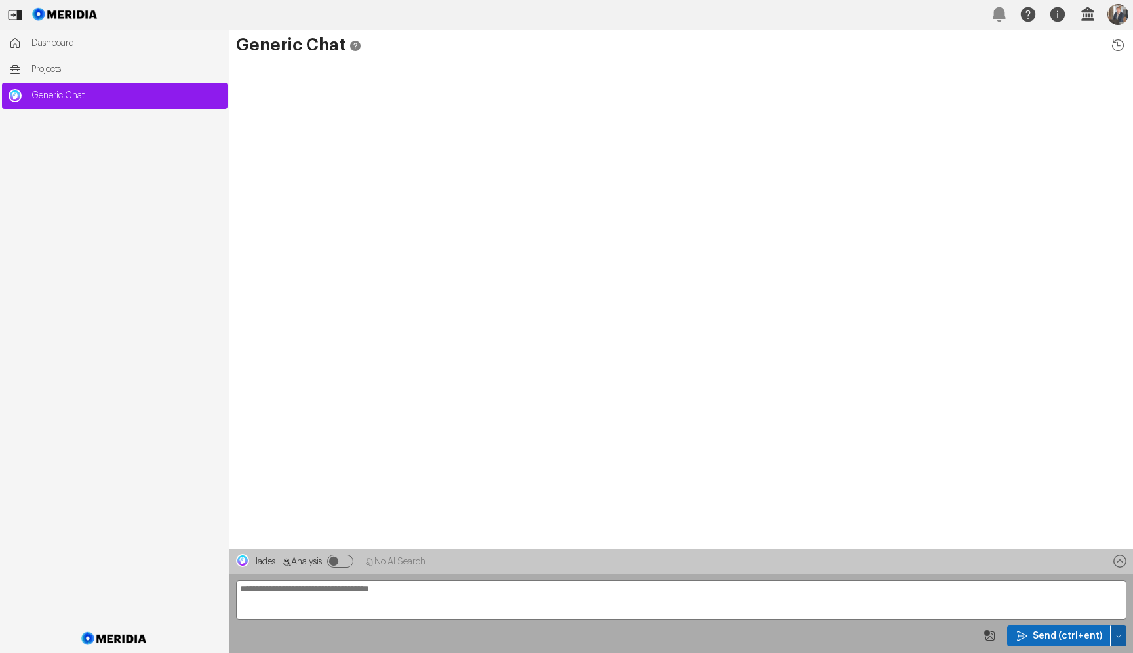
click at [1115, 638] on icon "button" at bounding box center [1118, 636] width 8 height 8
click at [1079, 617] on span "Temp Prompt Document + 0" at bounding box center [1064, 611] width 100 height 13
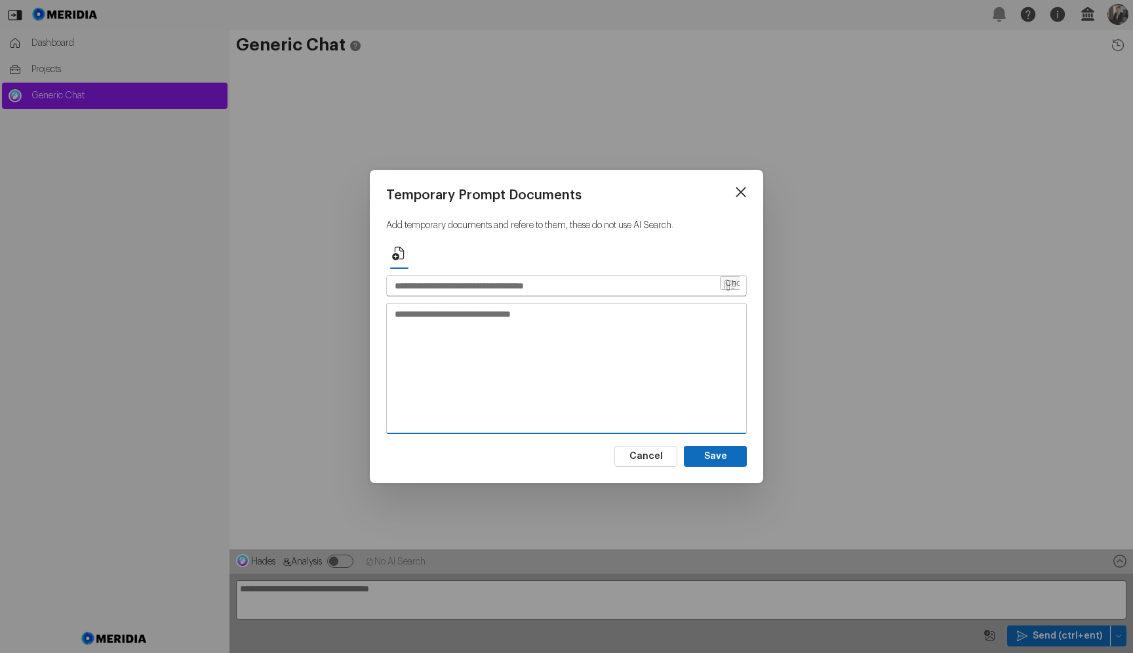
click at [489, 335] on textarea at bounding box center [566, 368] width 359 height 128
paste textarea "**********"
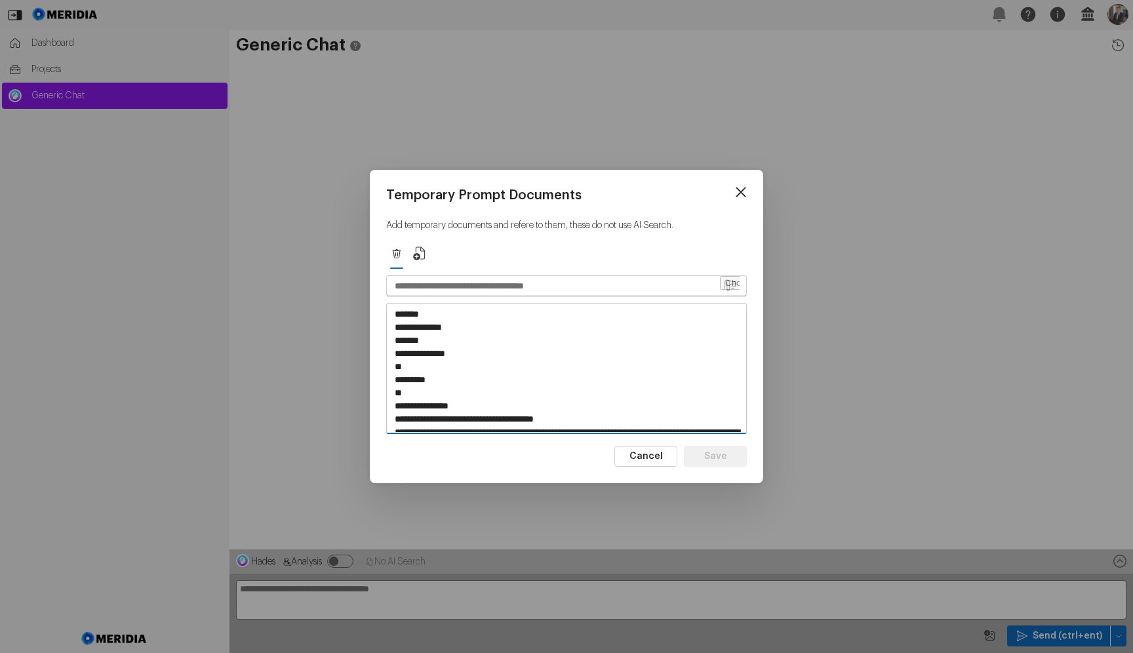
scroll to position [699, 0]
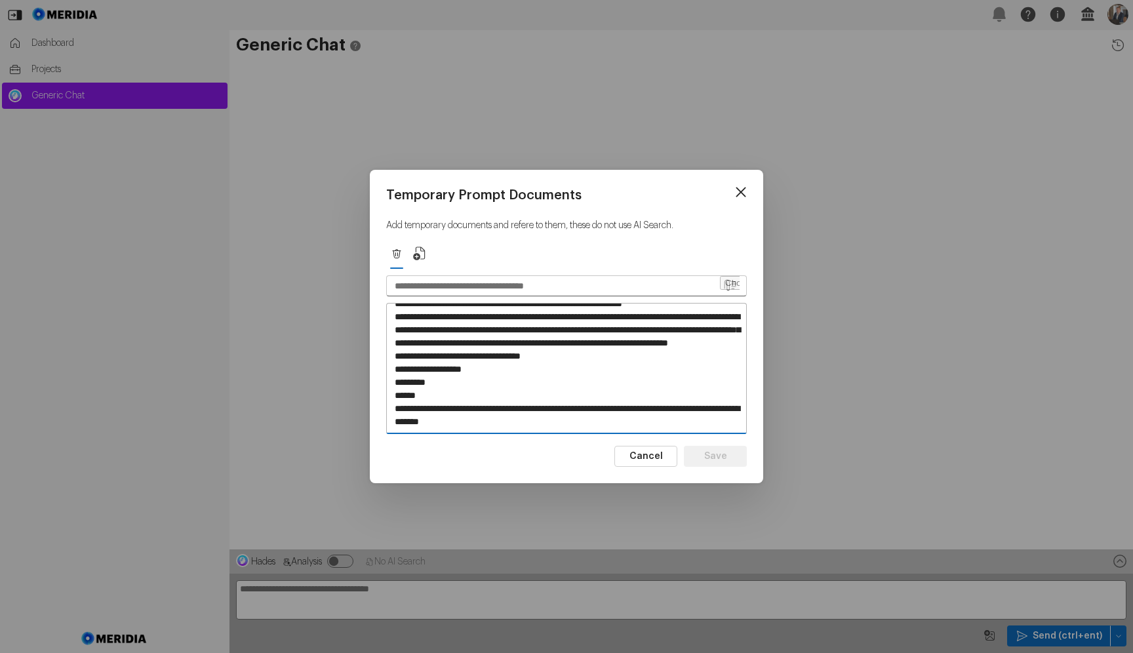
type textarea "**********"
click at [534, 285] on input "text" at bounding box center [553, 286] width 332 height 20
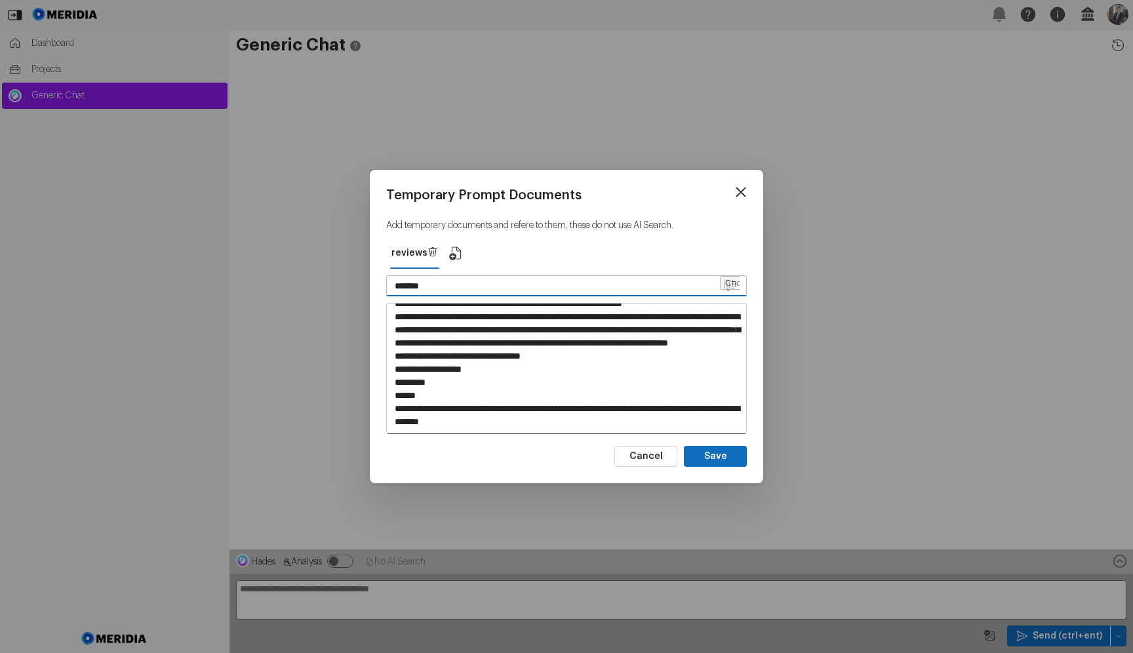
type input "*******"
click at [584, 332] on textarea at bounding box center [566, 368] width 359 height 128
click at [689, 455] on button "Save" at bounding box center [715, 456] width 63 height 21
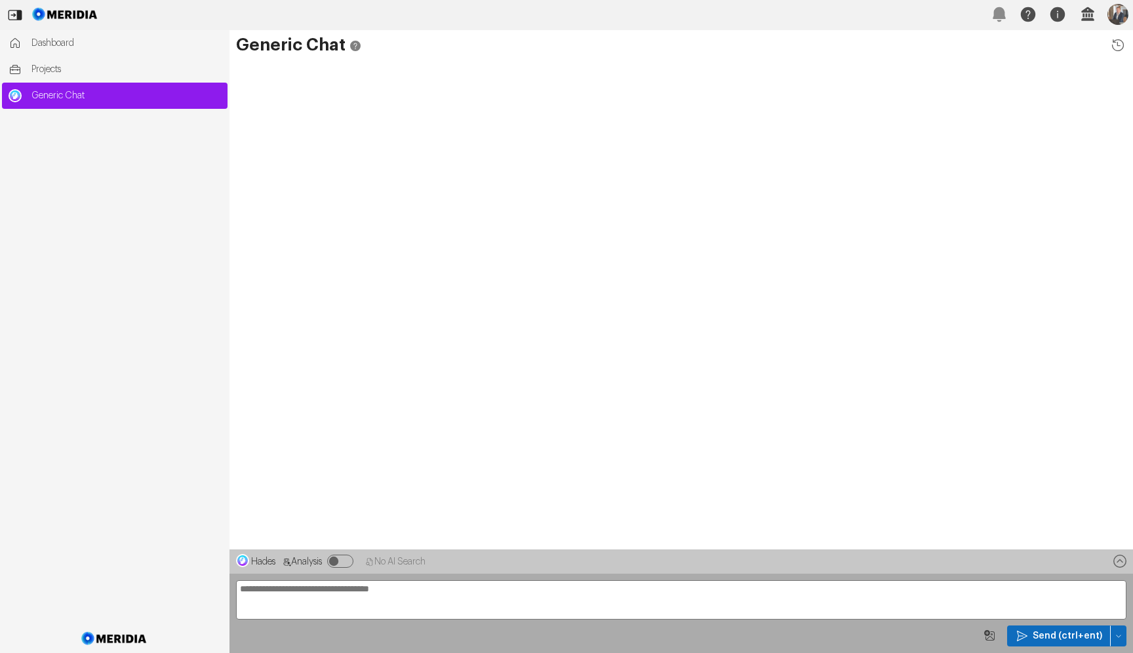
click at [445, 587] on textarea "**********" at bounding box center [681, 599] width 890 height 39
type textarea "**********"
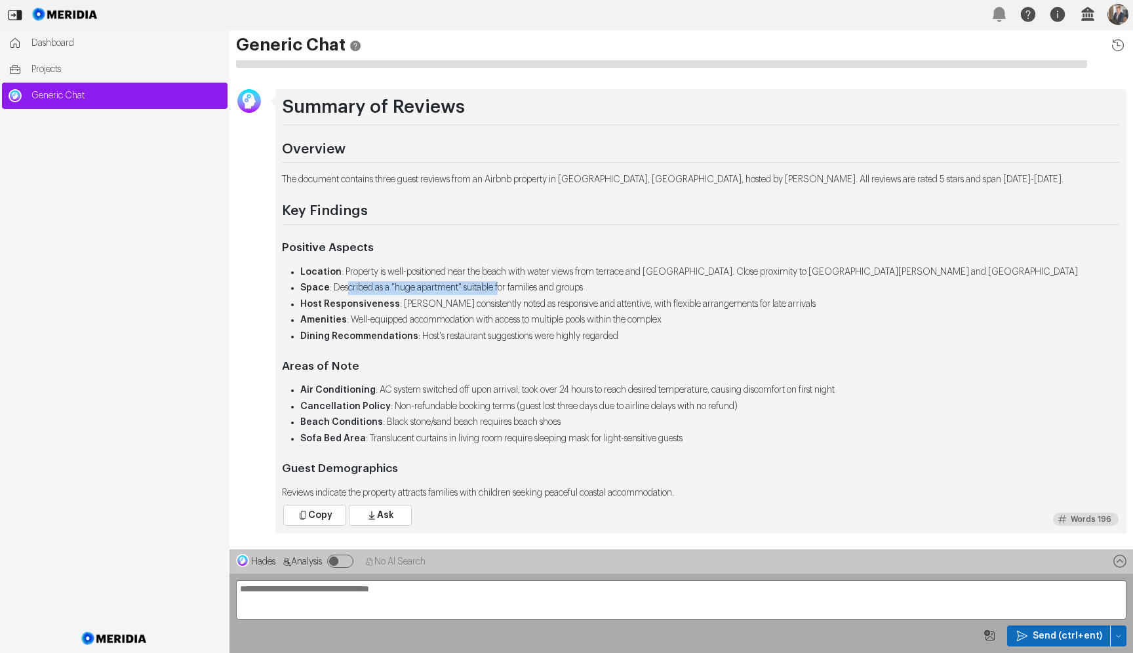
drag, startPoint x: 349, startPoint y: 285, endPoint x: 507, endPoint y: 288, distance: 158.0
click at [507, 288] on li "Space : Described as a "huge apartment" suitable for families and groups" at bounding box center [709, 288] width 819 height 14
drag, startPoint x: 410, startPoint y: 300, endPoint x: 572, endPoint y: 300, distance: 162.6
click at [572, 300] on li "Host Responsiveness : [PERSON_NAME] consistently noted as responsive and attent…" at bounding box center [709, 305] width 819 height 14
drag, startPoint x: 387, startPoint y: 319, endPoint x: 504, endPoint y: 319, distance: 116.7
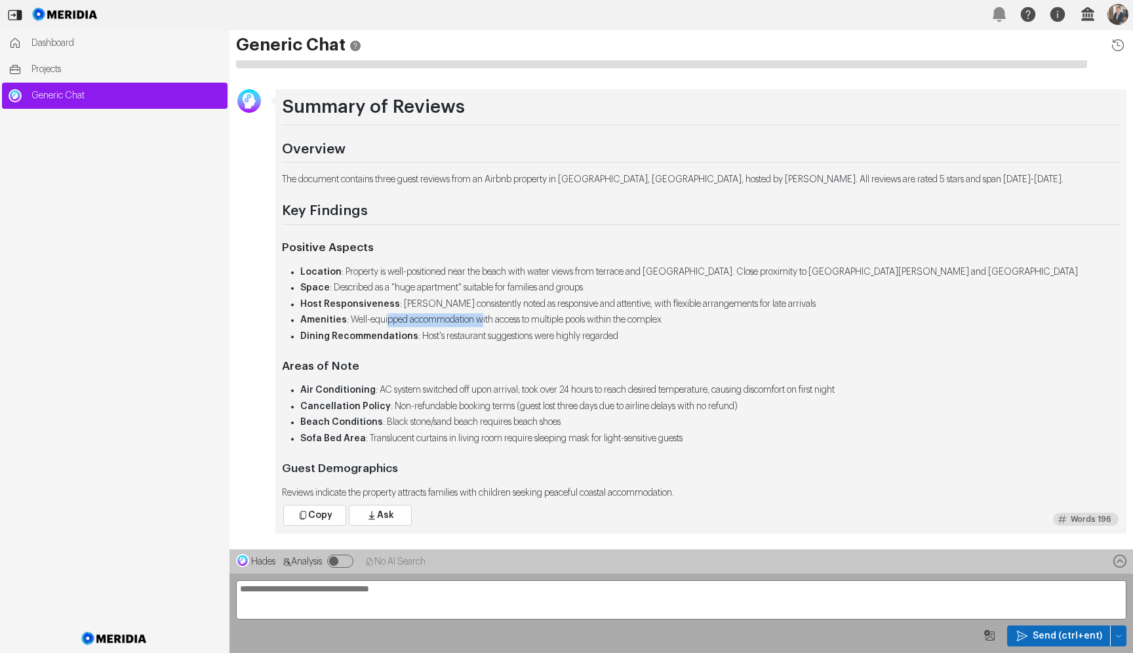
click at [503, 319] on li "Amenities : Well-equipped accommodation with access to multiple pools within th…" at bounding box center [709, 320] width 819 height 14
click at [504, 319] on li "Amenities : Well-equipped accommodation with access to multiple pools within th…" at bounding box center [709, 320] width 819 height 14
drag, startPoint x: 390, startPoint y: 388, endPoint x: 576, endPoint y: 388, distance: 186.2
click at [576, 388] on li "Air Conditioning : AC system switched off upon arrival; took over 24 hours to r…" at bounding box center [709, 390] width 819 height 14
drag, startPoint x: 408, startPoint y: 406, endPoint x: 565, endPoint y: 406, distance: 156.7
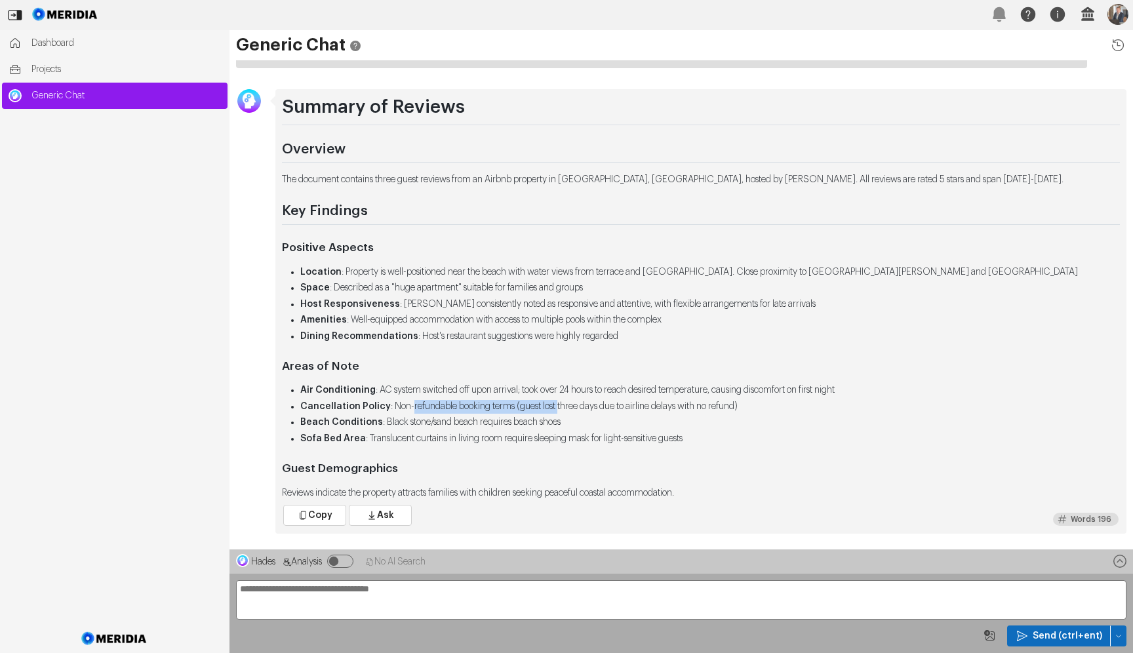
click at [565, 406] on li "Cancellation Policy : Non-refundable booking terms (guest lost three days due t…" at bounding box center [709, 407] width 819 height 14
drag, startPoint x: 395, startPoint y: 421, endPoint x: 501, endPoint y: 421, distance: 106.2
click at [501, 421] on li "Beach Conditions : Black stone/sand beach requires beach shoes" at bounding box center [709, 423] width 819 height 14
drag, startPoint x: 391, startPoint y: 439, endPoint x: 617, endPoint y: 442, distance: 225.5
click at [617, 442] on li "Sofa Bed Area : Translucent curtains in living room require sleeping mask for l…" at bounding box center [709, 439] width 819 height 14
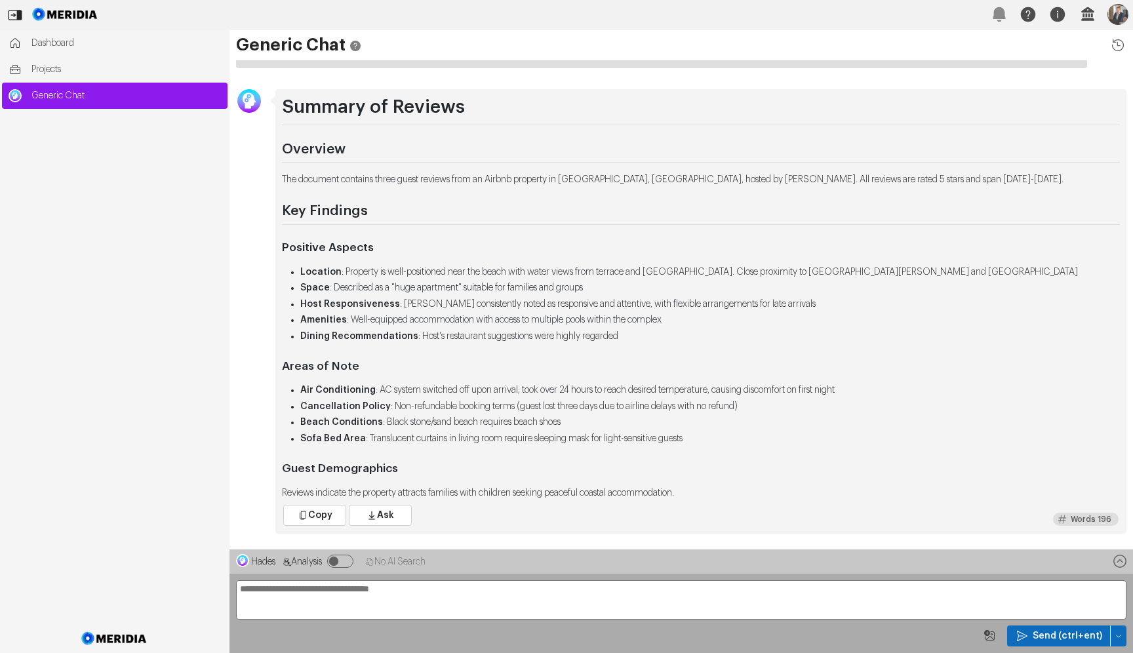
click at [544, 460] on div "Summary of Reviews Overview The document contains three guest reviews from an A…" at bounding box center [701, 298] width 838 height 404
click at [1118, 632] on icon "button" at bounding box center [1118, 636] width 8 height 8
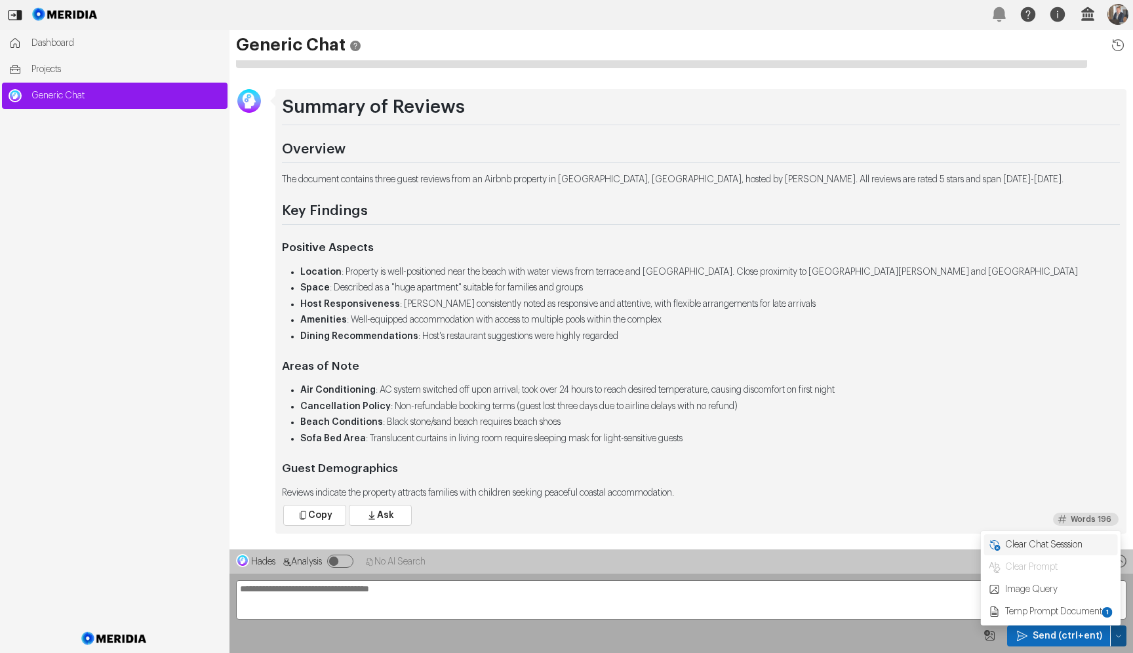
click at [1034, 547] on span "Clear Chat Sesssion" at bounding box center [1059, 544] width 110 height 13
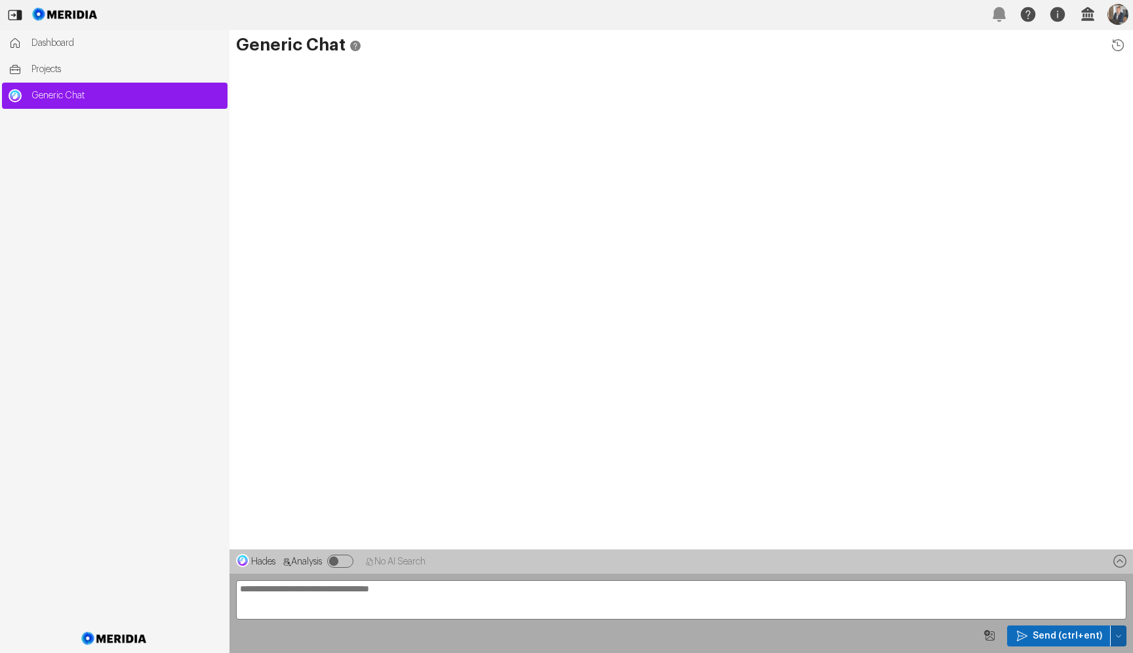
click at [1124, 639] on button "button" at bounding box center [1118, 635] width 16 height 21
click at [1061, 616] on span "Temp Prompt Document + 0" at bounding box center [1064, 611] width 100 height 13
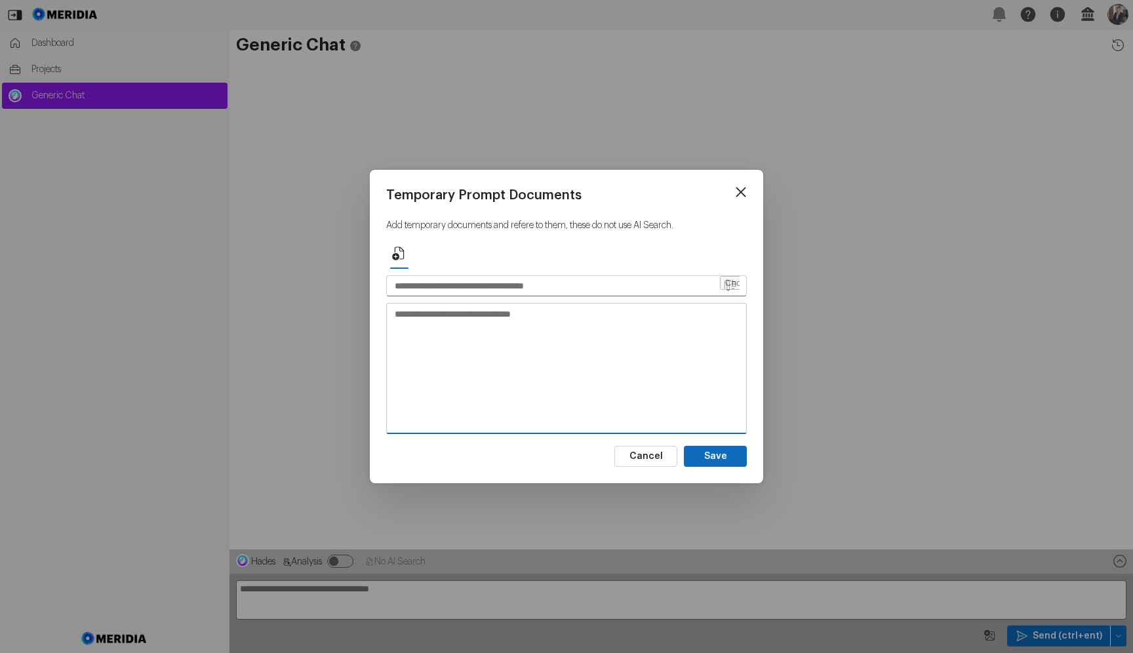
click at [499, 310] on textarea at bounding box center [566, 368] width 359 height 128
paste textarea "**********"
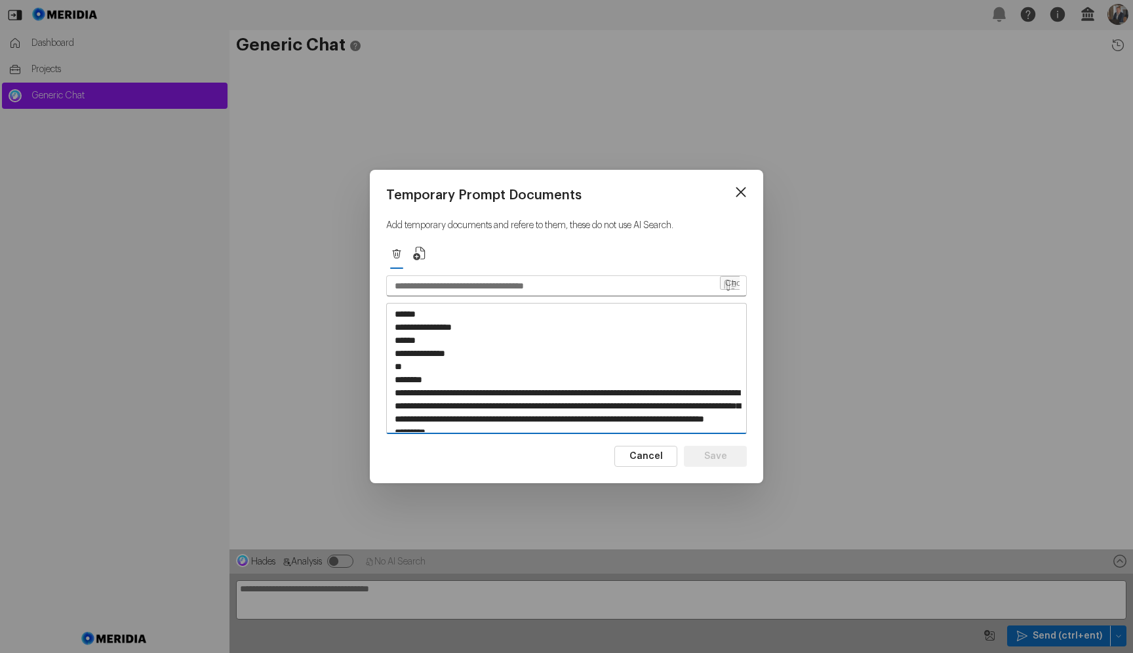
scroll to position [2561, 0]
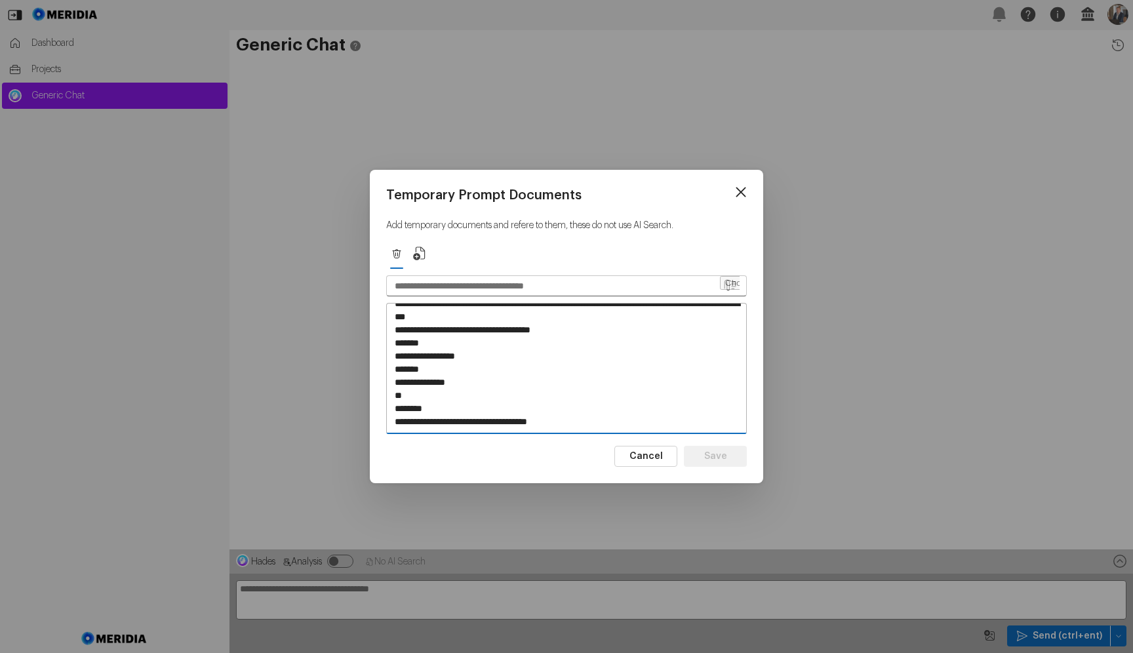
type textarea "**********"
click at [423, 276] on input "text" at bounding box center [553, 286] width 332 height 20
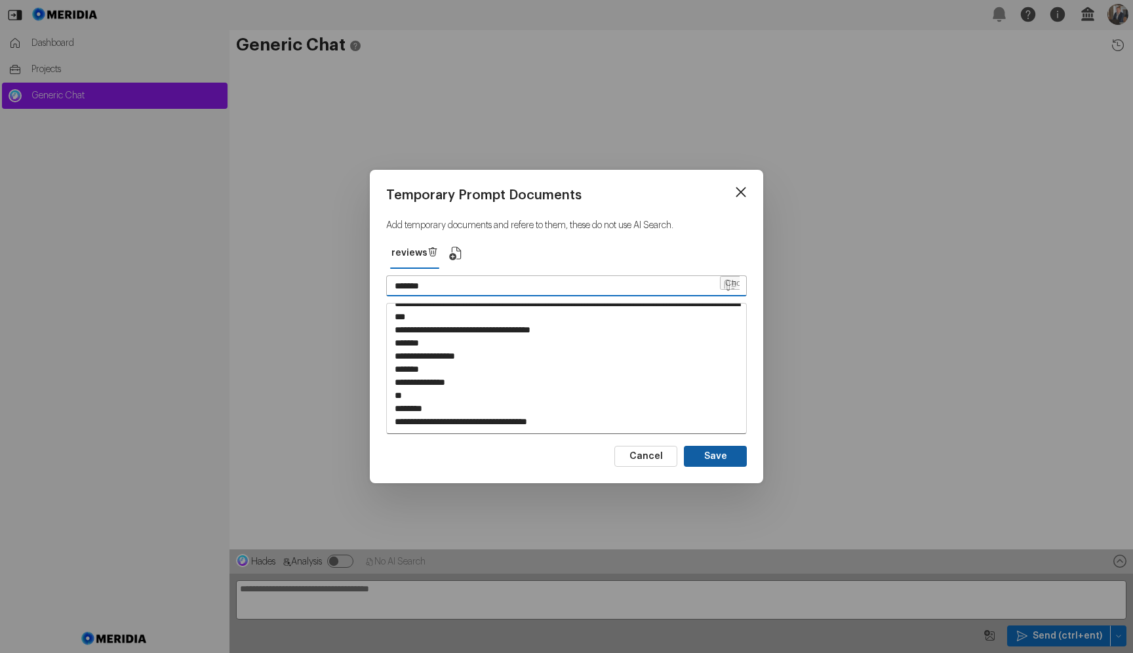
type input "*******"
click at [720, 463] on button "Save" at bounding box center [715, 456] width 63 height 21
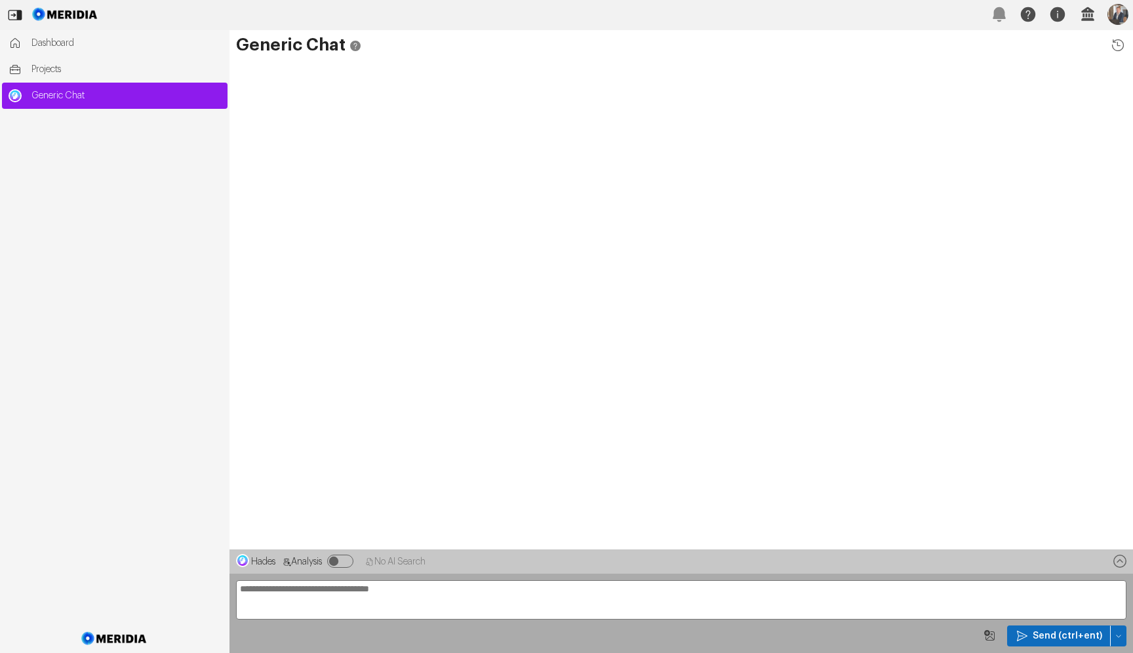
click at [416, 583] on textarea "**********" at bounding box center [681, 599] width 890 height 39
type textarea "**********"
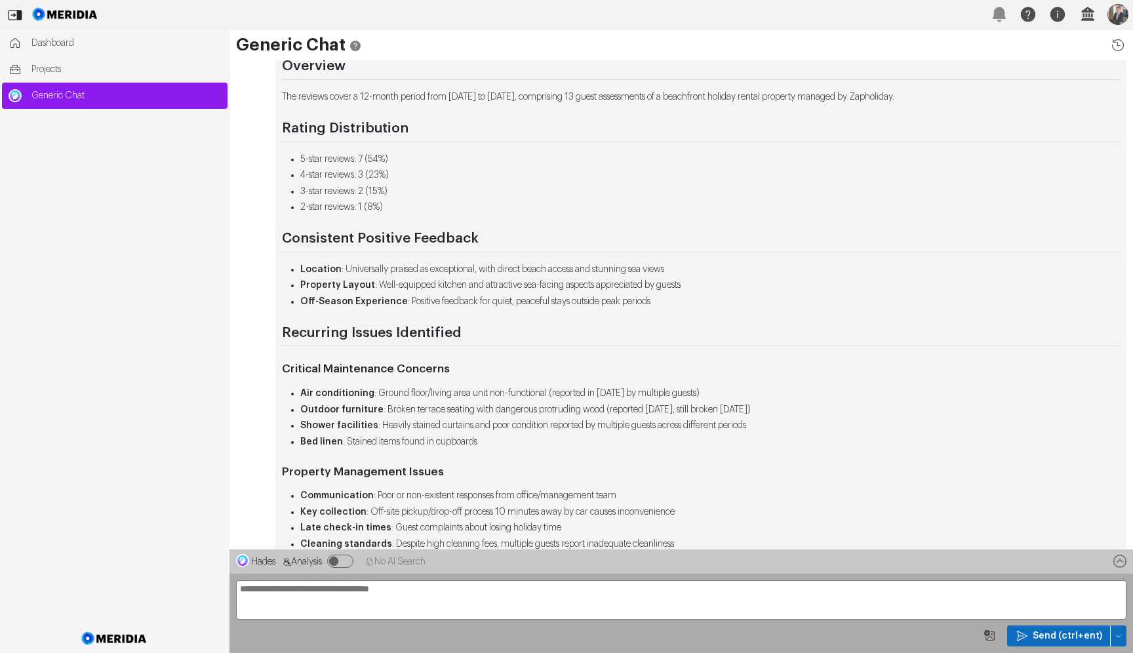
scroll to position [-246, 0]
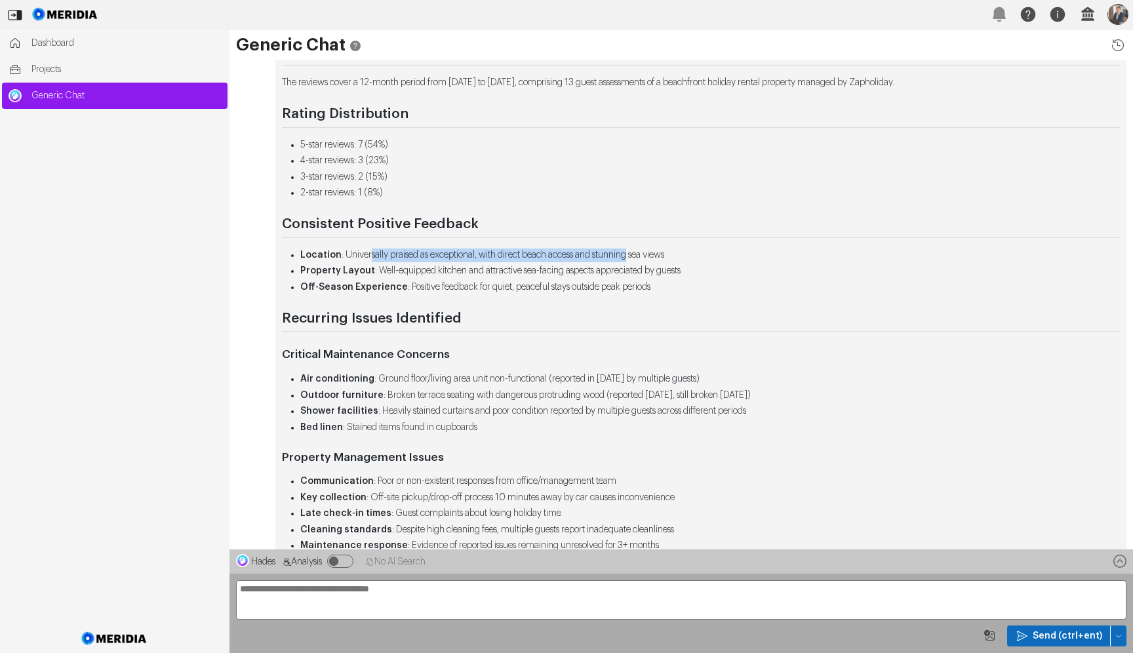
drag, startPoint x: 369, startPoint y: 254, endPoint x: 644, endPoint y: 254, distance: 275.3
click at [644, 254] on li "Location : Universally praised as exceptional, with direct beach access and stu…" at bounding box center [709, 255] width 819 height 14
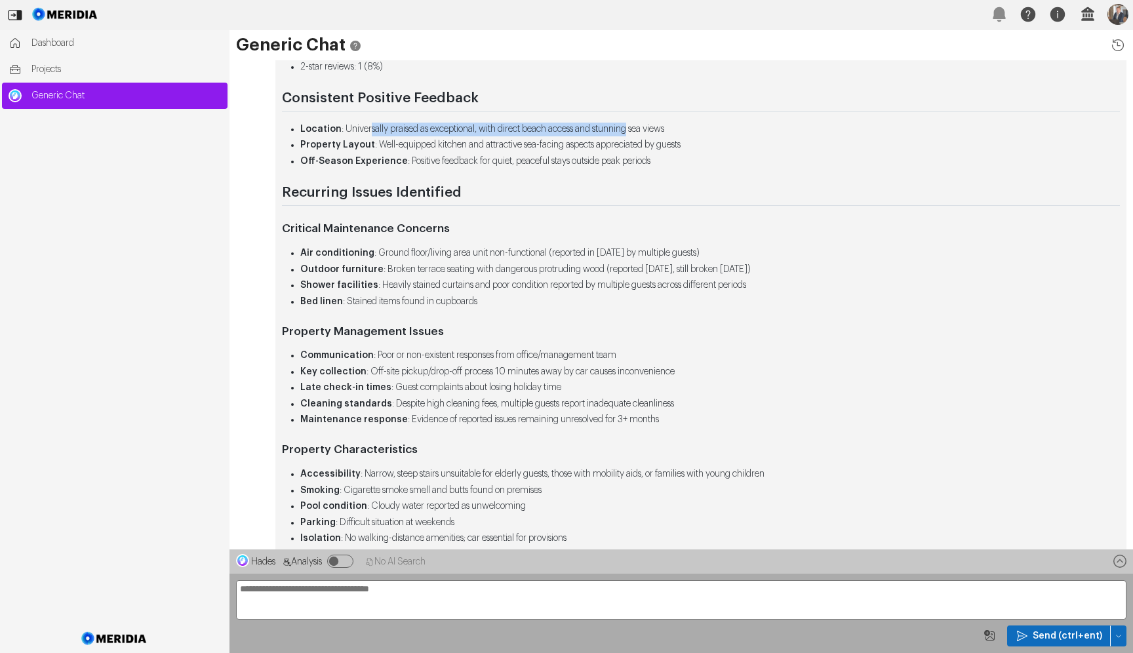
scroll to position [-114, 0]
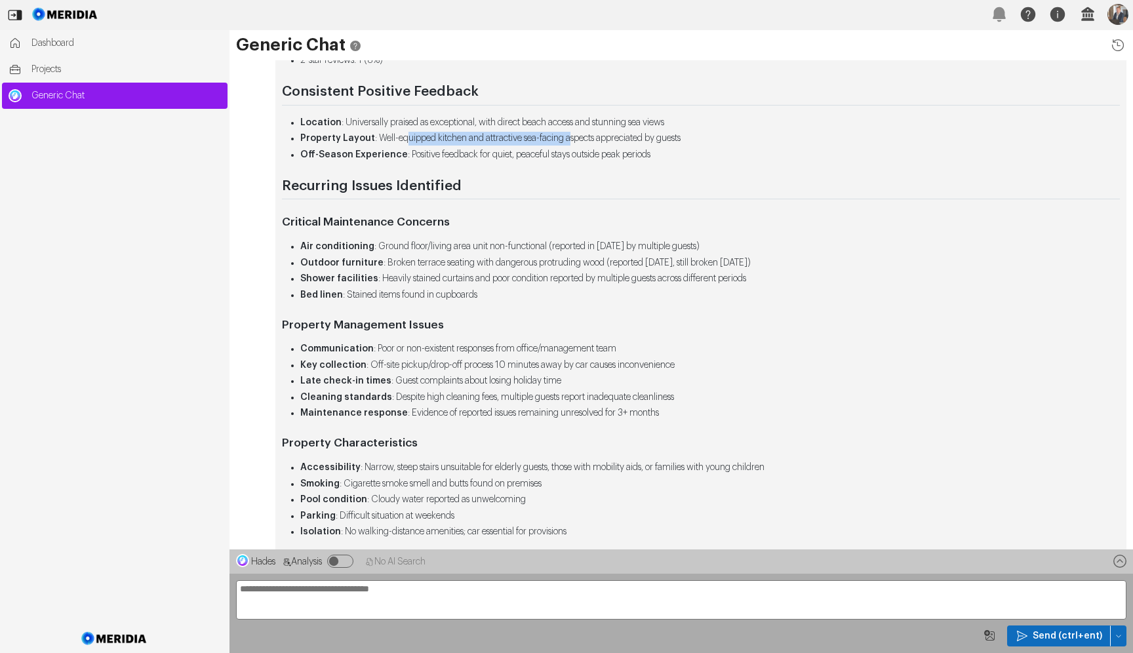
drag, startPoint x: 404, startPoint y: 140, endPoint x: 591, endPoint y: 144, distance: 186.2
click at [591, 144] on li "Property Layout : Well-equipped kitchen and attractive sea-facing aspects appre…" at bounding box center [709, 139] width 819 height 14
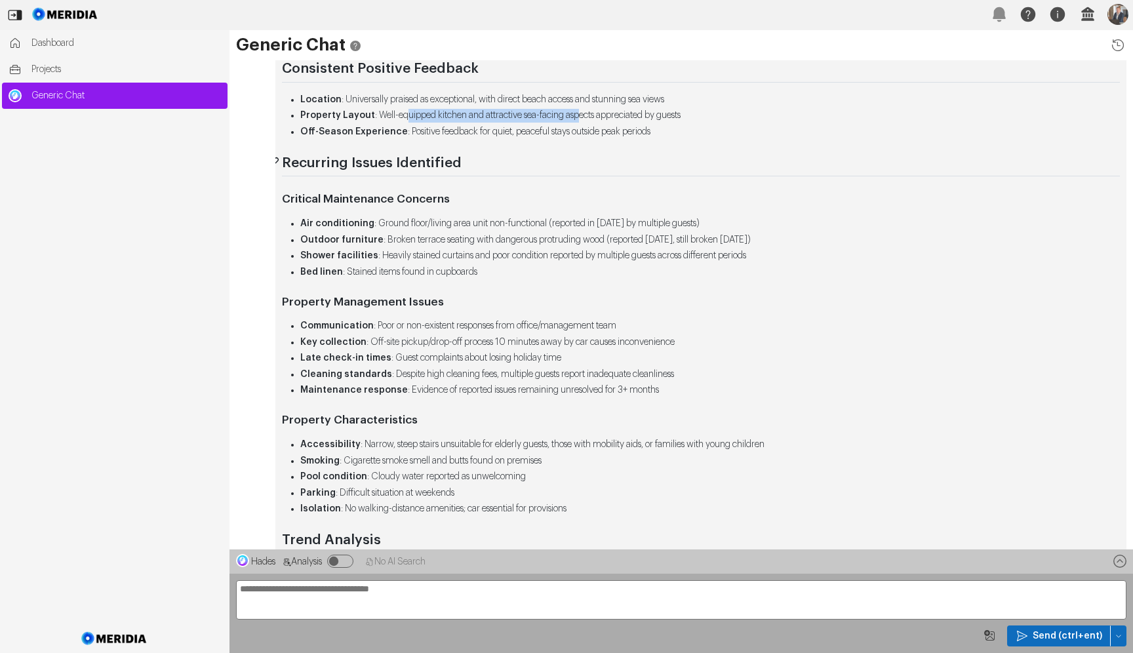
scroll to position [-74, 0]
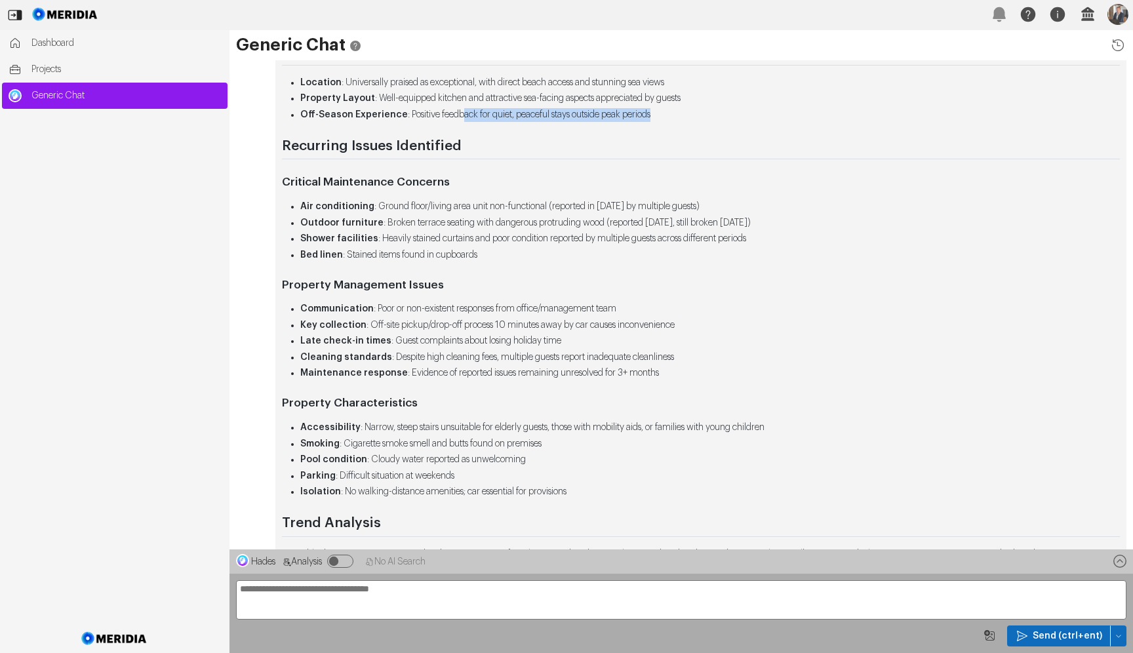
drag, startPoint x: 463, startPoint y: 108, endPoint x: 696, endPoint y: 111, distance: 232.1
click at [696, 111] on li "Off-Season Experience : Positive feedback for quiet, peaceful stays outside pea…" at bounding box center [709, 115] width 819 height 14
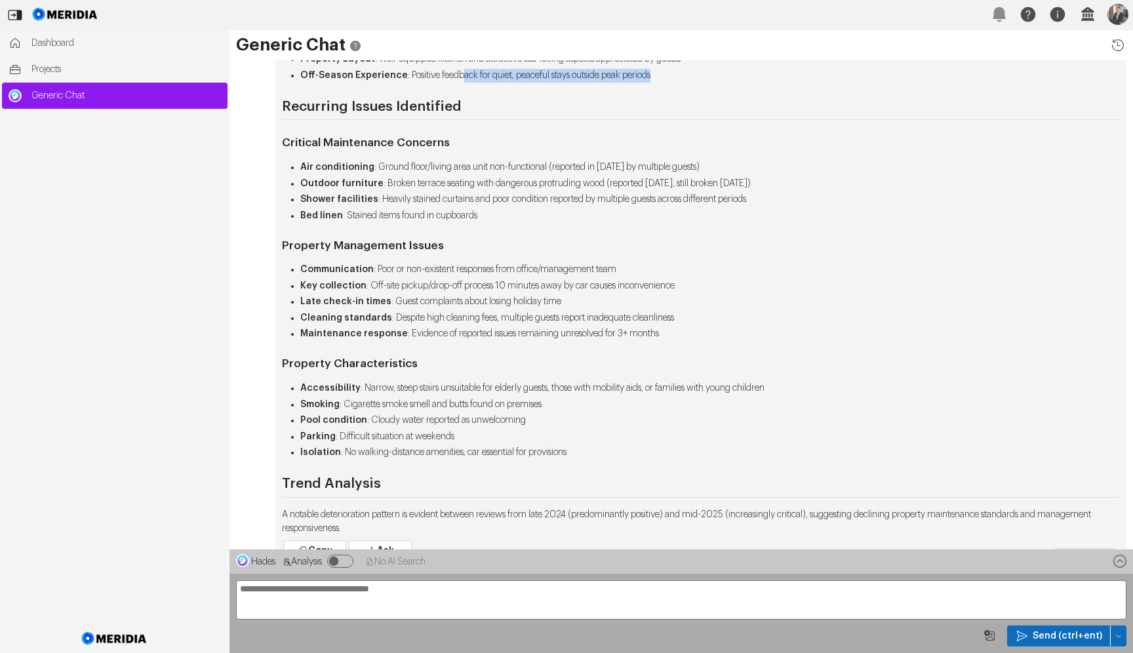
scroll to position [-47, 0]
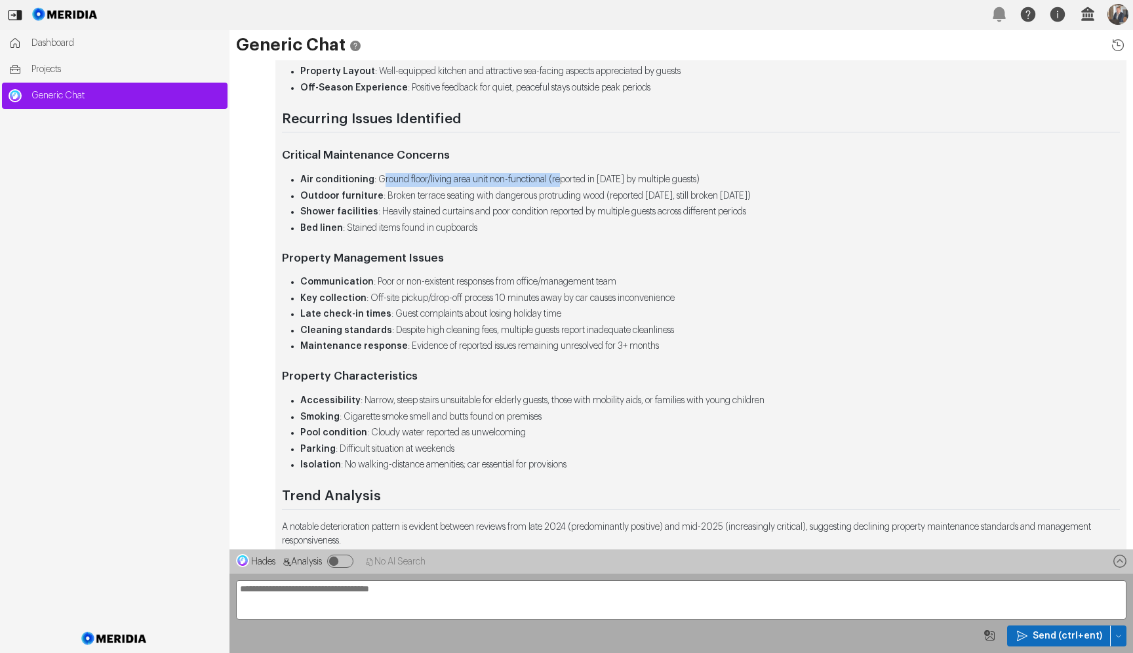
drag, startPoint x: 381, startPoint y: 178, endPoint x: 570, endPoint y: 178, distance: 189.5
click at [570, 178] on li "Air conditioning : Ground floor/living area unit non-functional (reported in [D…" at bounding box center [709, 180] width 819 height 14
drag, startPoint x: 390, startPoint y: 195, endPoint x: 551, endPoint y: 195, distance: 161.3
click at [551, 195] on li "Outdoor furniture : Broken terrace seating with dangerous protruding wood (repo…" at bounding box center [709, 196] width 819 height 14
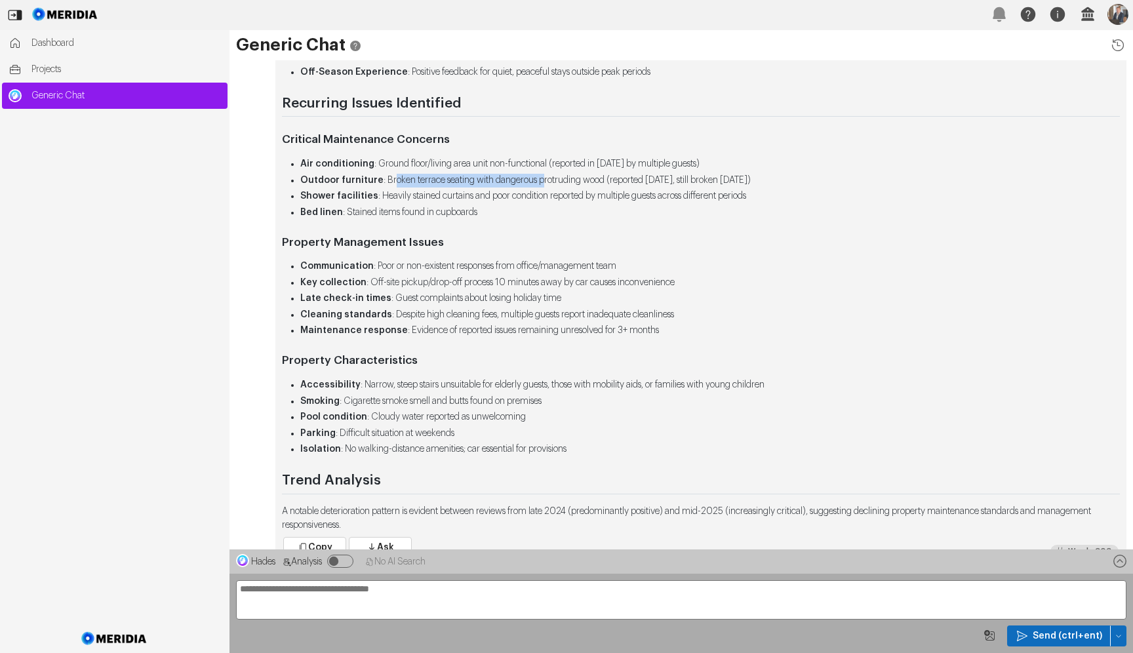
scroll to position [-29, 0]
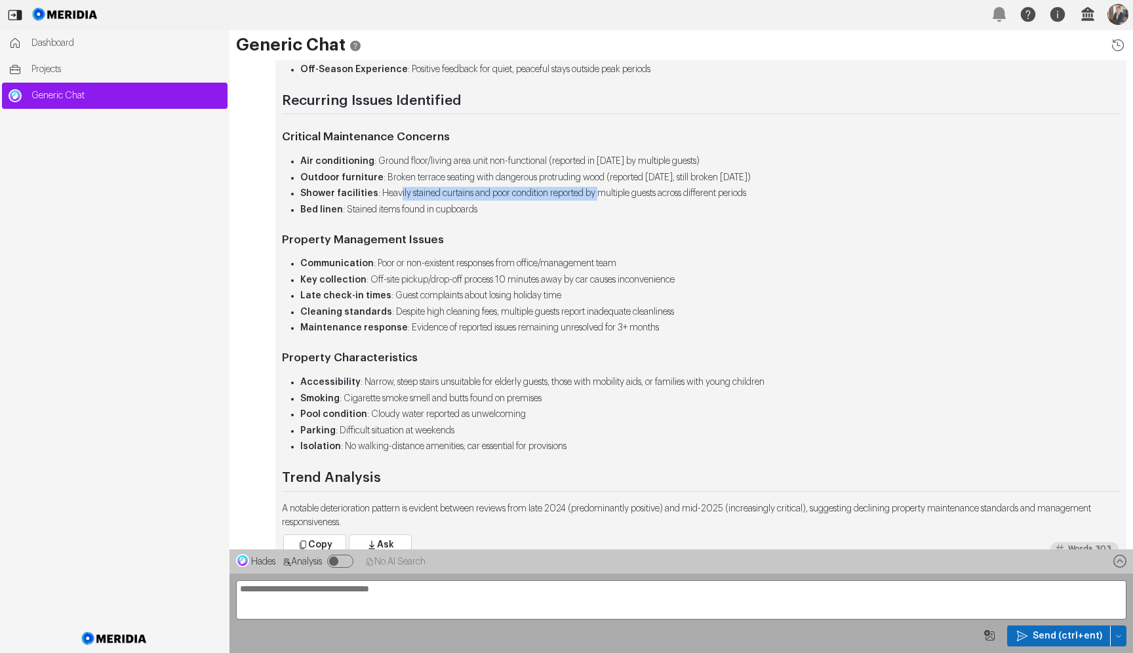
drag, startPoint x: 397, startPoint y: 193, endPoint x: 612, endPoint y: 193, distance: 215.0
click at [612, 193] on li "Shower facilities : Heavily stained curtains and poor condition reported by mul…" at bounding box center [709, 194] width 819 height 14
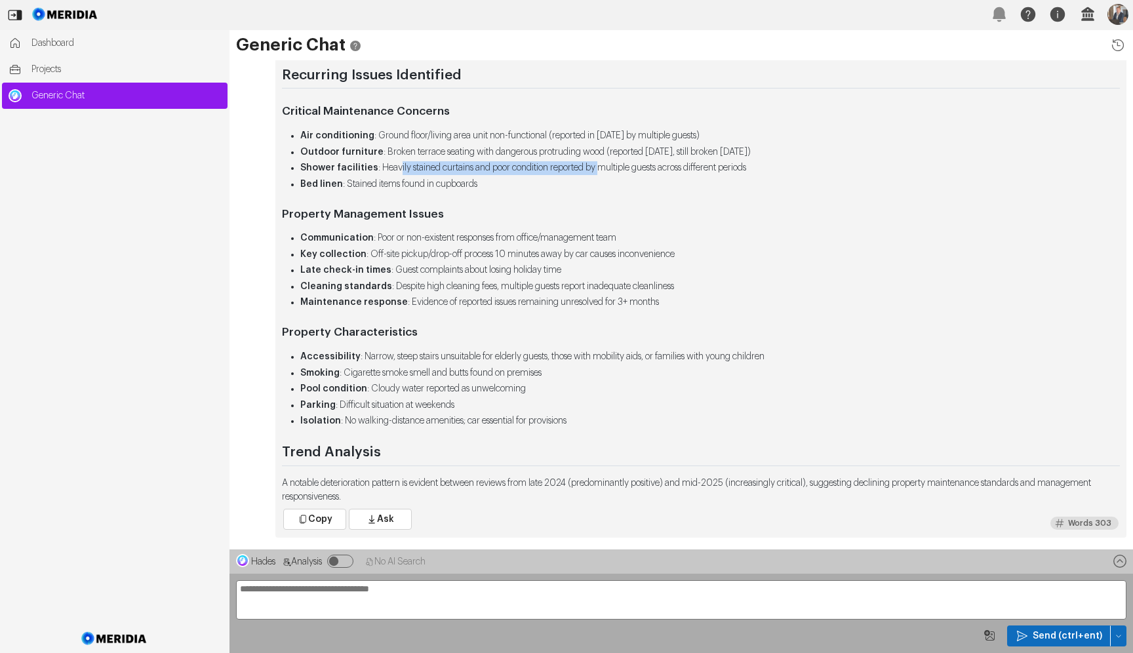
scroll to position [0, 0]
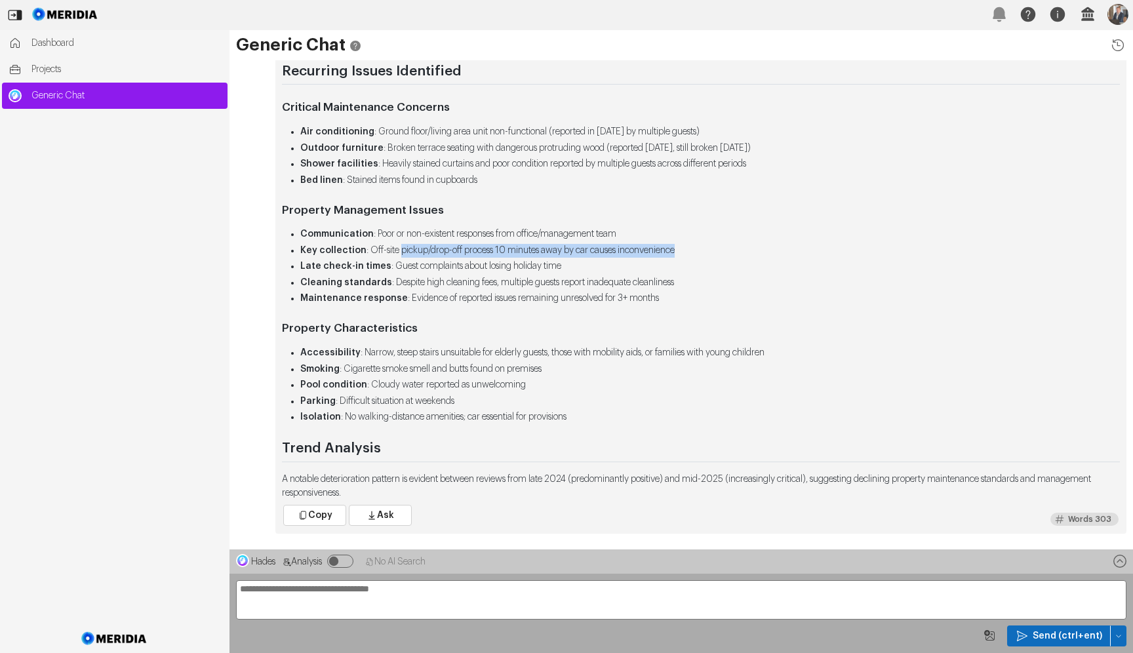
drag, startPoint x: 399, startPoint y: 252, endPoint x: 608, endPoint y: 258, distance: 209.2
click at [608, 258] on ul "Communication : Poor or non-existent responses from office/management team Key …" at bounding box center [701, 266] width 838 height 78
click at [820, 277] on li "Cleaning standards : Despite high cleaning fees, multiple guests report inadequ…" at bounding box center [709, 283] width 819 height 14
